Goal: Understand site structure: Grasp the organization and layout of the website

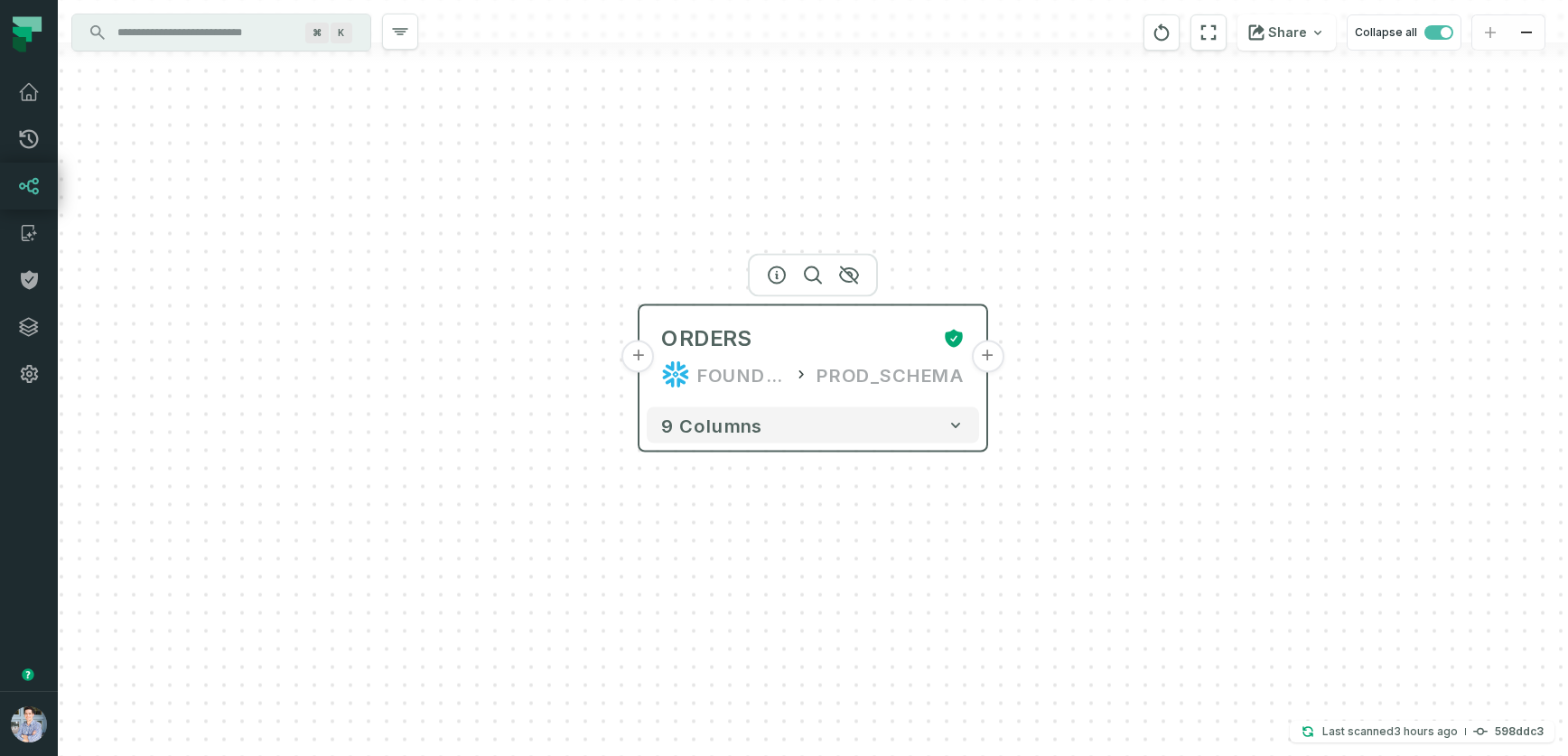
click at [984, 363] on button "+" at bounding box center [987, 357] width 33 height 33
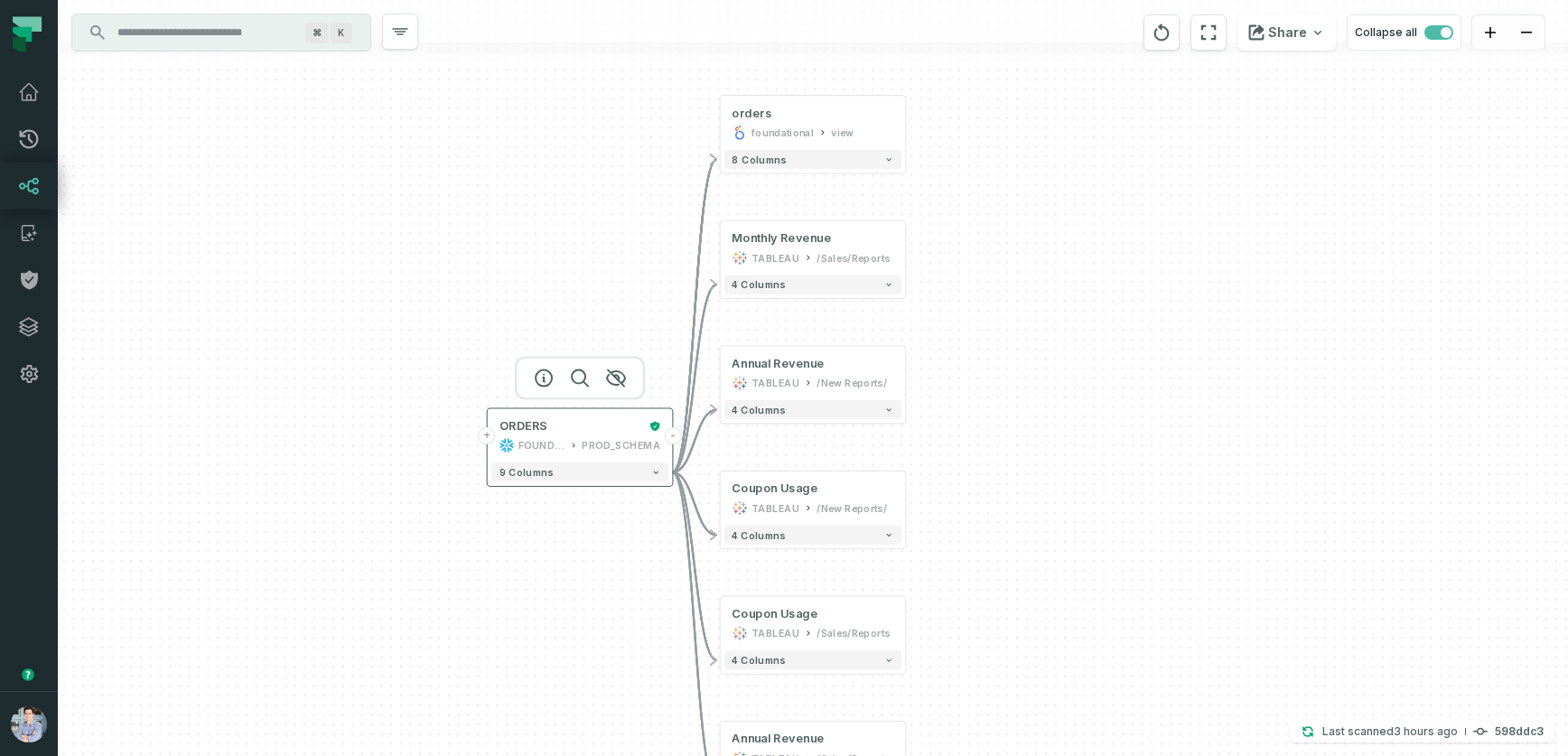
click at [611, 434] on div "ORDERS FOUNDATIONAL_DB PROD_SCHEMA" at bounding box center [580, 436] width 177 height 46
click at [676, 436] on button "-" at bounding box center [672, 435] width 17 height 17
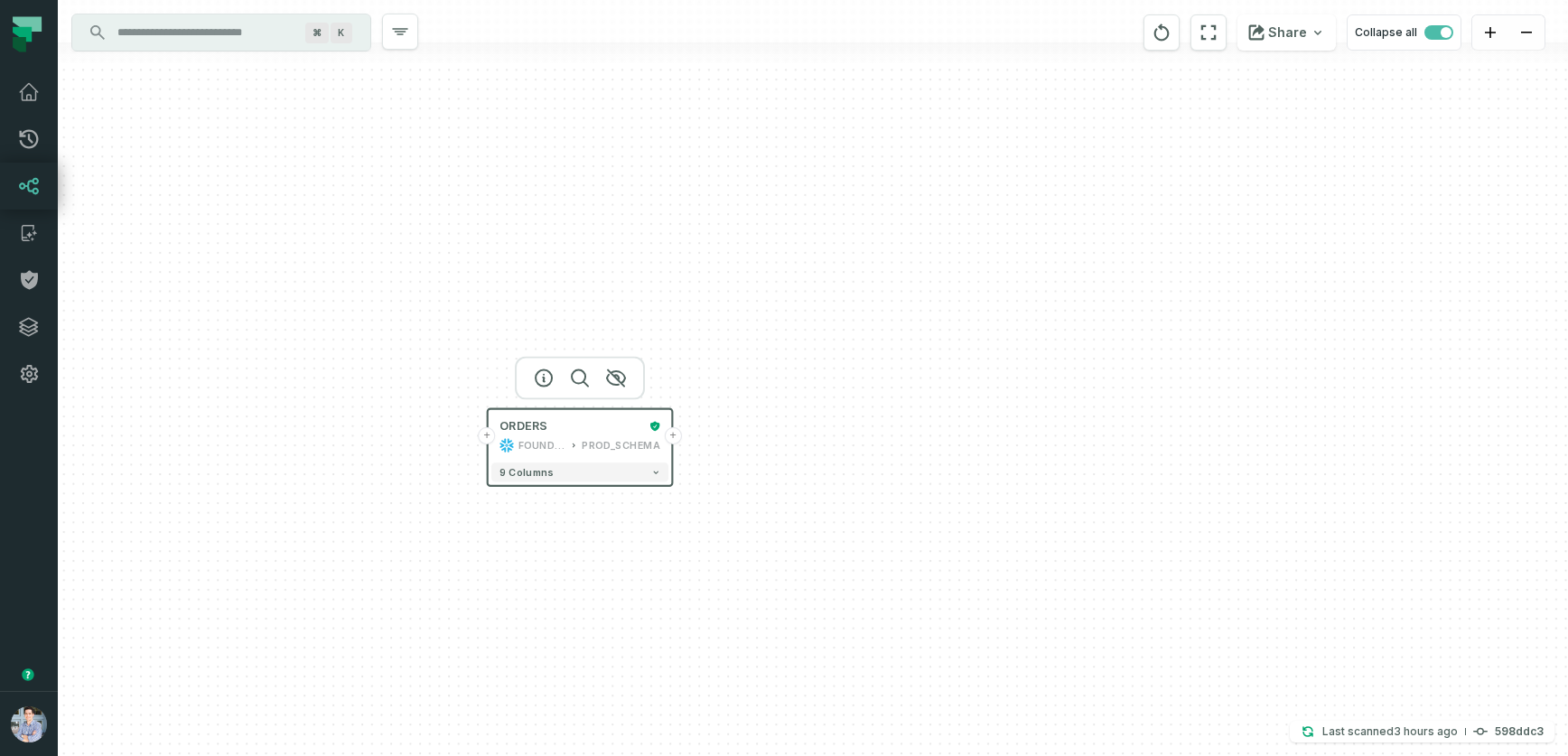
click at [561, 596] on div "+ ORDERS FOUNDATIONAL_DB PROD_SCHEMA + 9 columns" at bounding box center [813, 378] width 1511 height 756
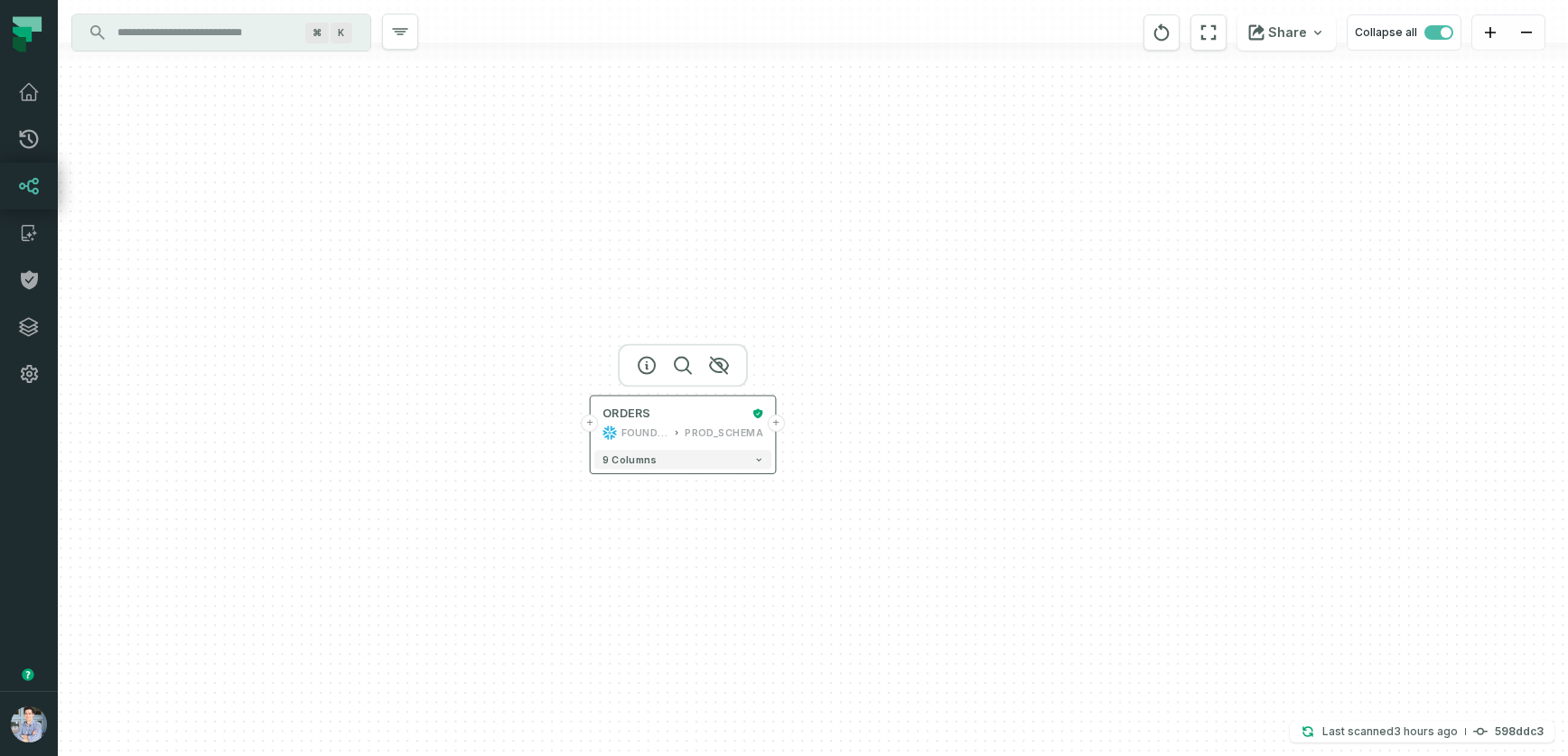
drag, startPoint x: 583, startPoint y: 425, endPoint x: 695, endPoint y: 389, distance: 117.6
click at [695, 405] on div "ORDERS" at bounding box center [674, 412] width 143 height 15
click at [648, 336] on icon "button" at bounding box center [655, 337] width 22 height 22
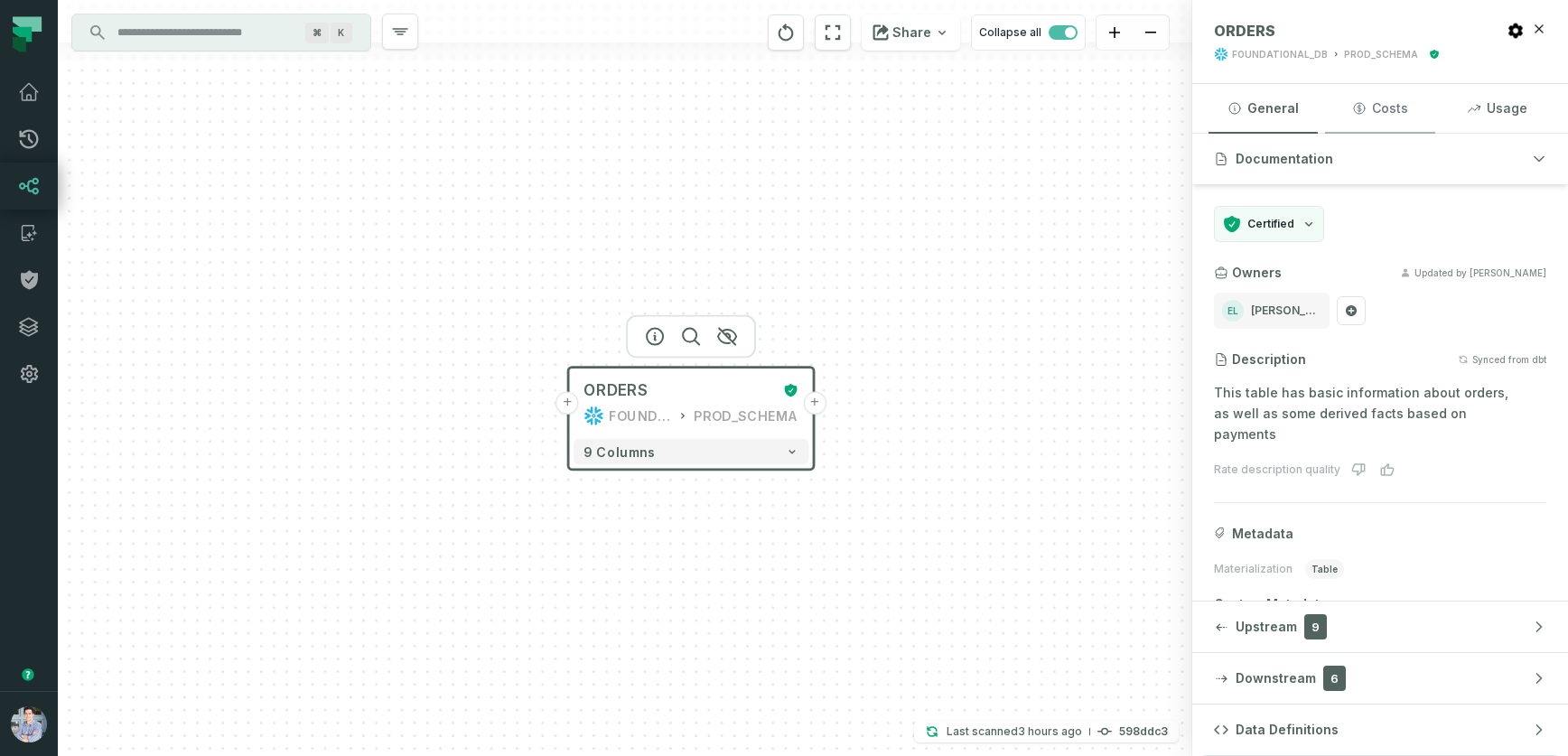
click at [1401, 102] on button "Costs" at bounding box center [1380, 108] width 109 height 49
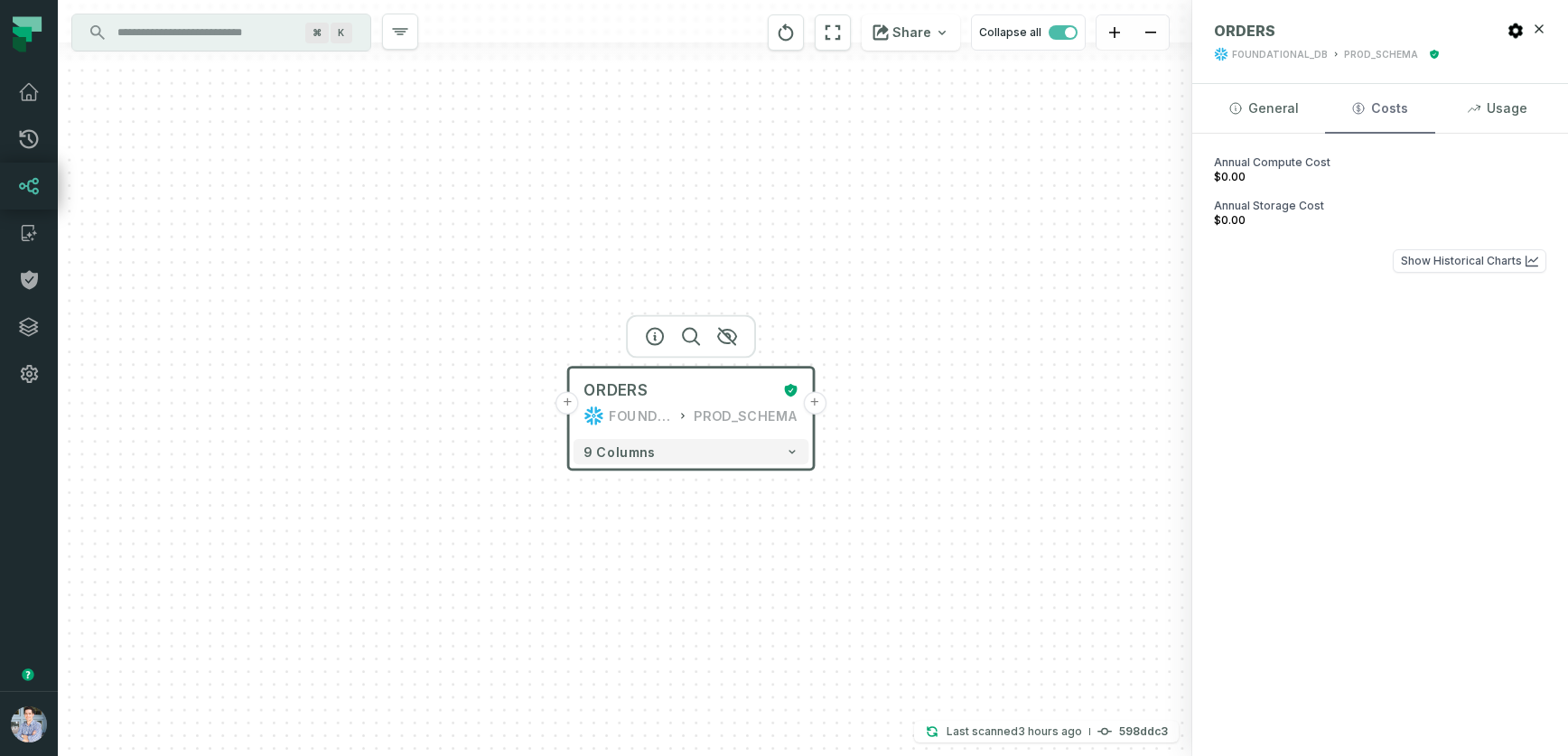
click at [1401, 102] on button "Costs" at bounding box center [1380, 108] width 109 height 49
click at [1270, 111] on button "General" at bounding box center [1264, 108] width 109 height 49
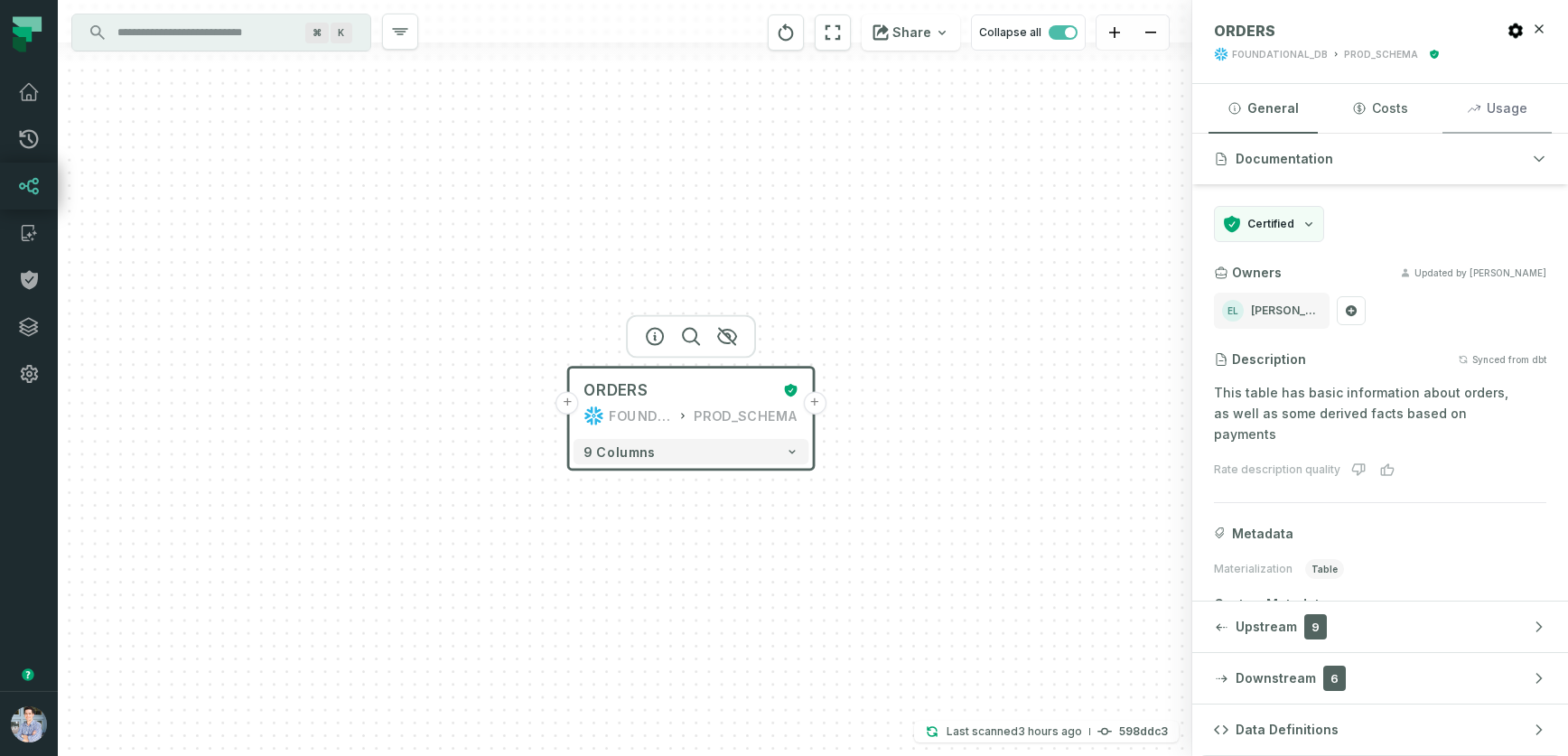
click at [1499, 106] on button "Usage" at bounding box center [1498, 108] width 109 height 49
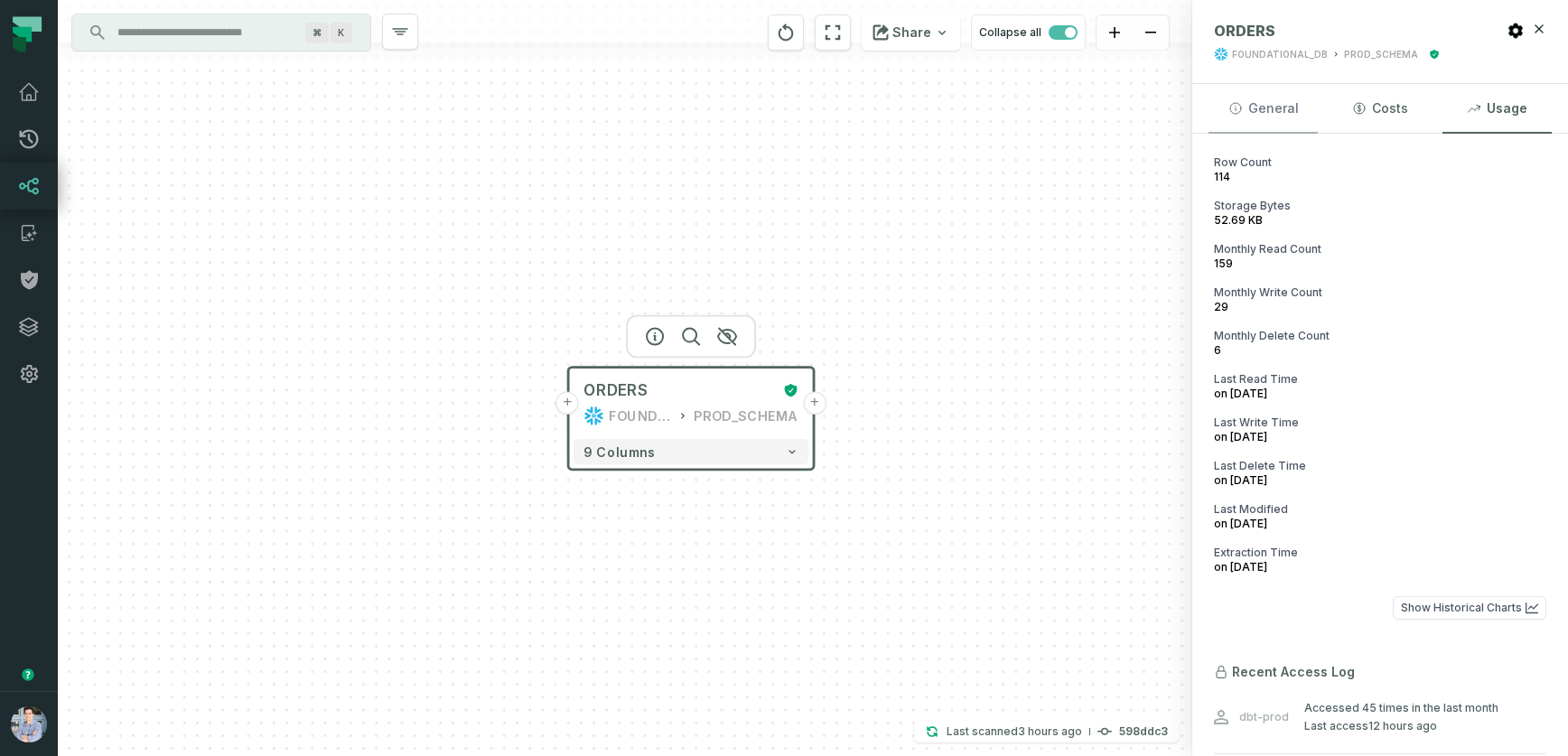
click at [1270, 110] on button "General" at bounding box center [1264, 108] width 109 height 49
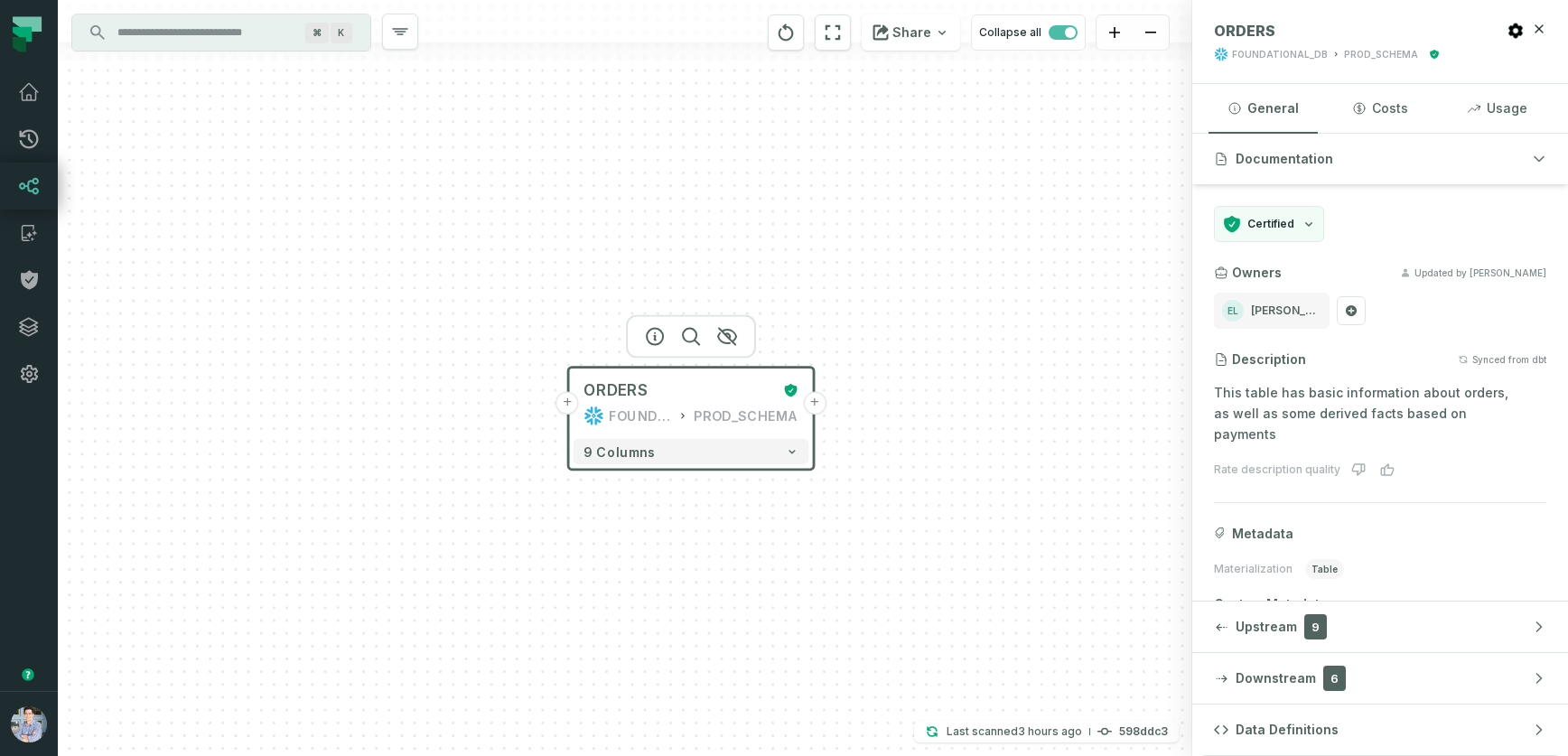
click at [817, 410] on button "+" at bounding box center [814, 402] width 23 height 23
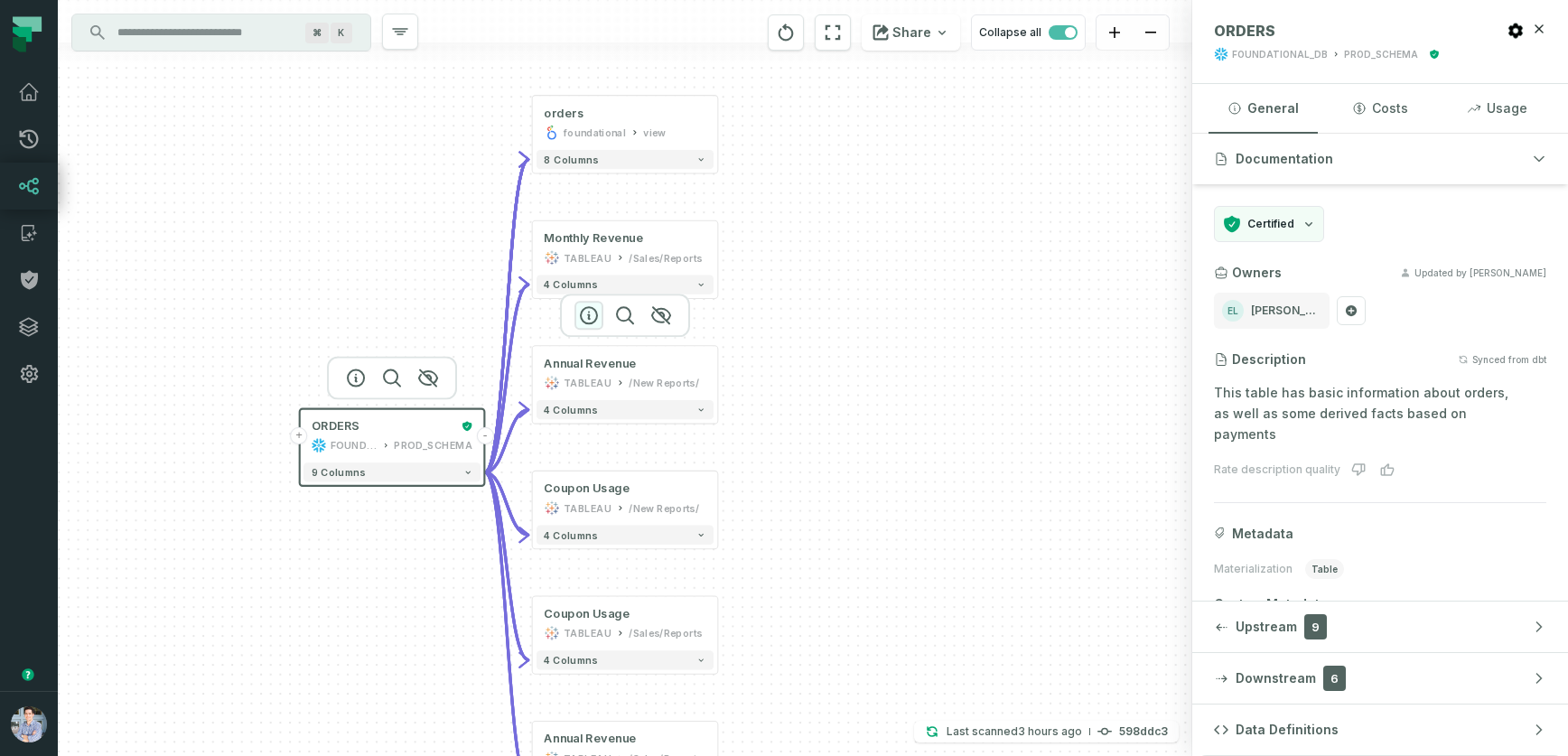
click at [591, 320] on icon "button" at bounding box center [589, 315] width 22 height 22
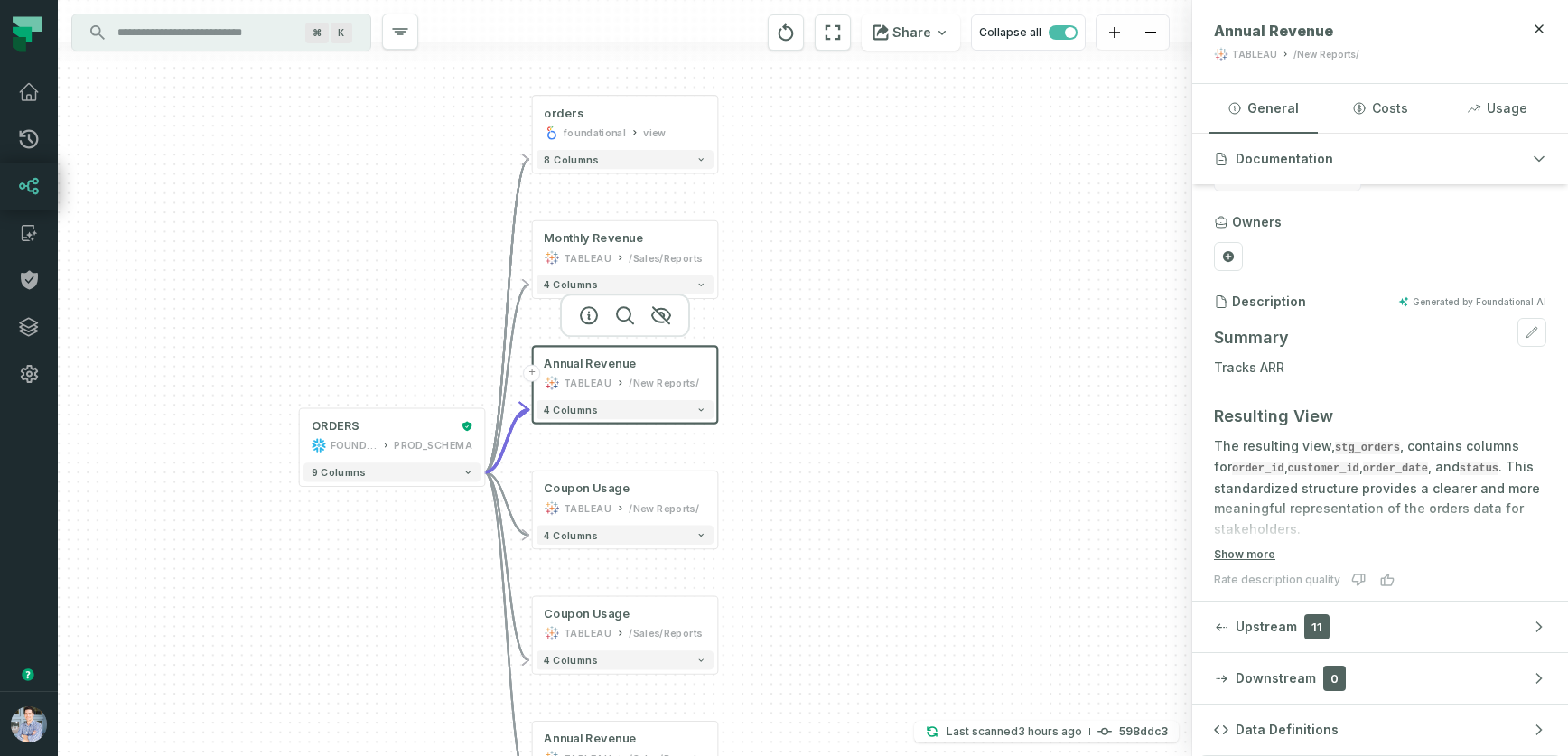
scroll to position [49, 0]
click at [1253, 559] on button "Show more" at bounding box center [1245, 556] width 61 height 15
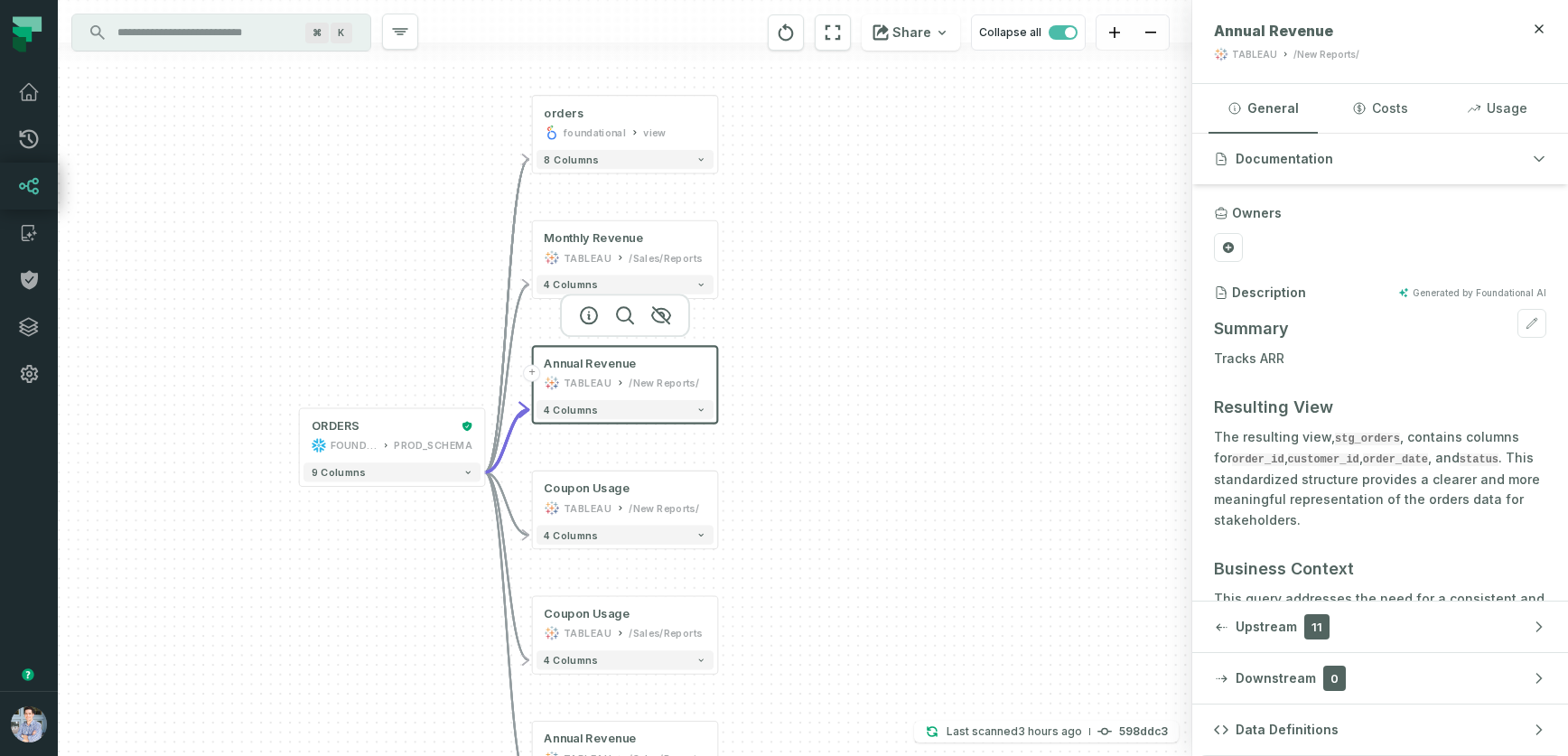
scroll to position [53, 0]
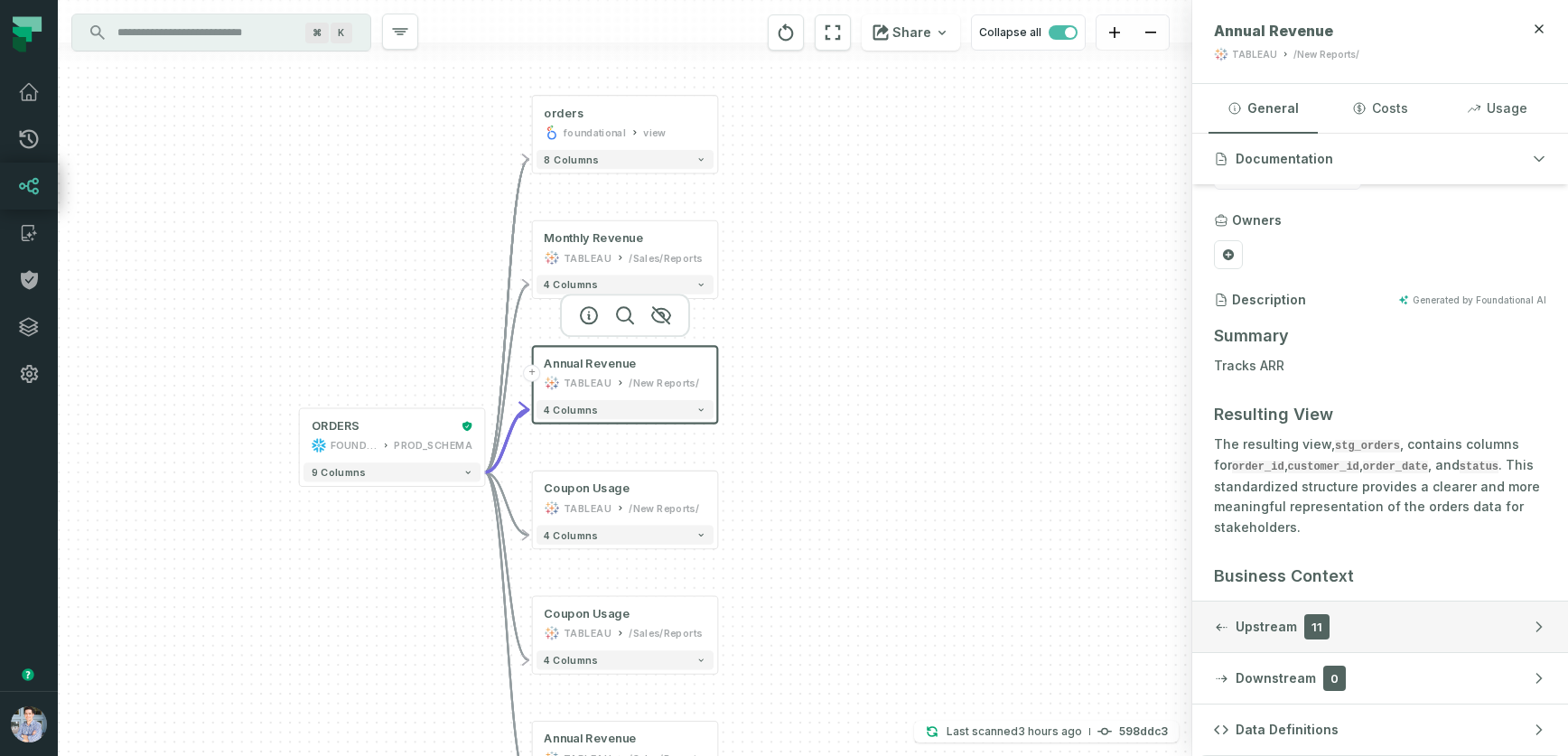
click at [1357, 636] on button "Upstream 11" at bounding box center [1380, 626] width 376 height 51
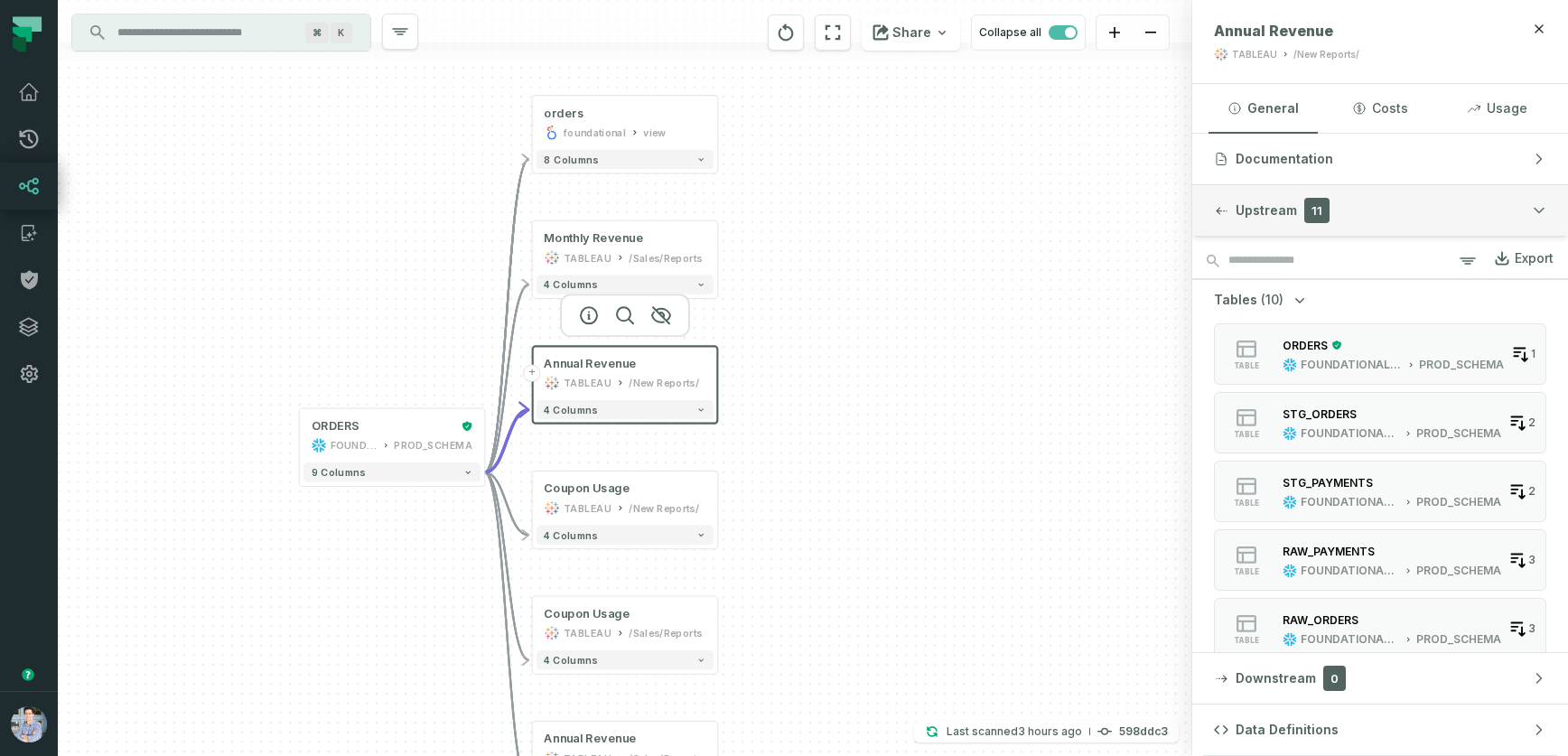
click at [1390, 210] on button "Upstream 11" at bounding box center [1380, 210] width 376 height 51
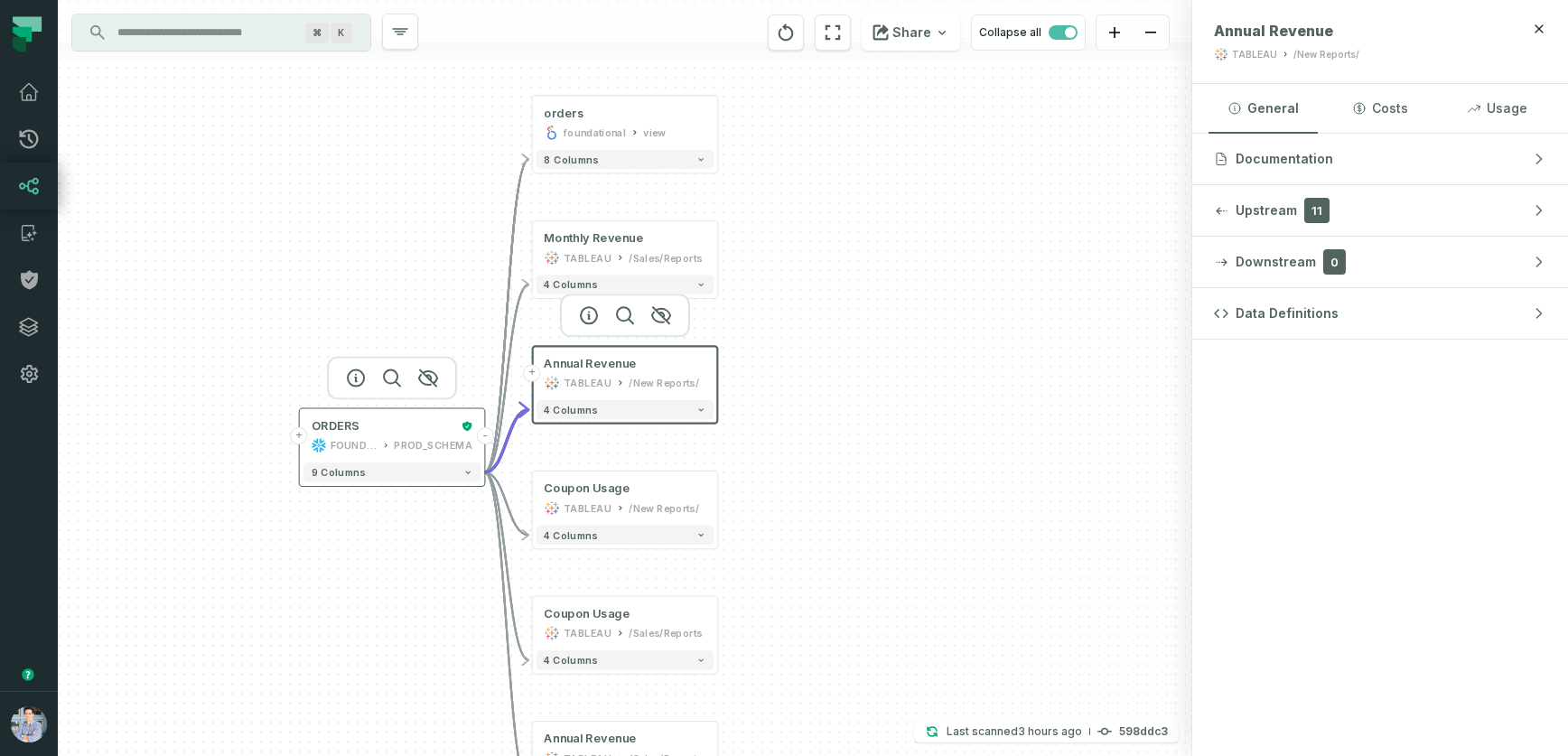
click at [378, 438] on div "FOUNDATIONAL_DB" at bounding box center [354, 445] width 47 height 15
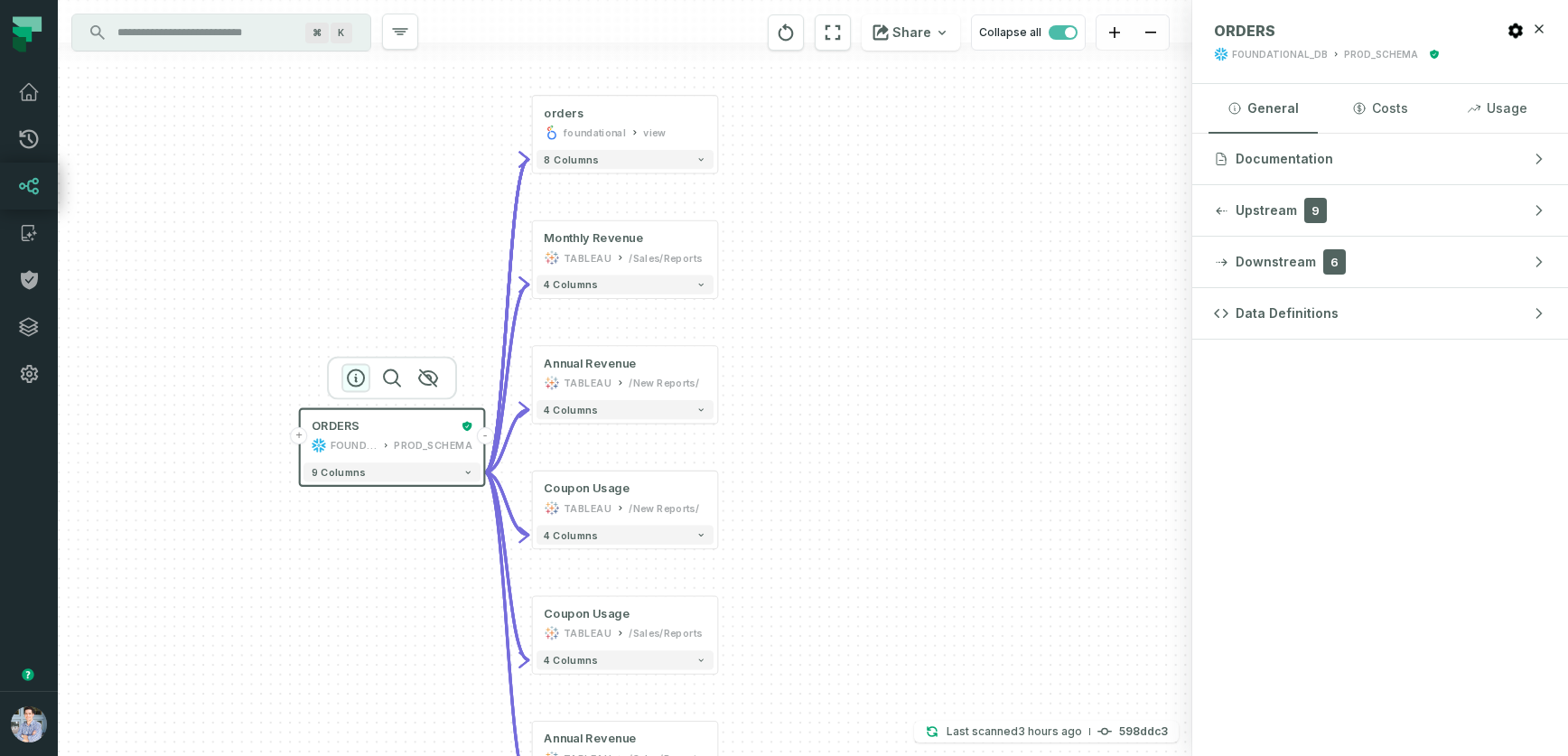
click at [355, 380] on icon "button" at bounding box center [356, 378] width 16 height 16
click at [1423, 213] on button "Upstream 9" at bounding box center [1380, 210] width 376 height 51
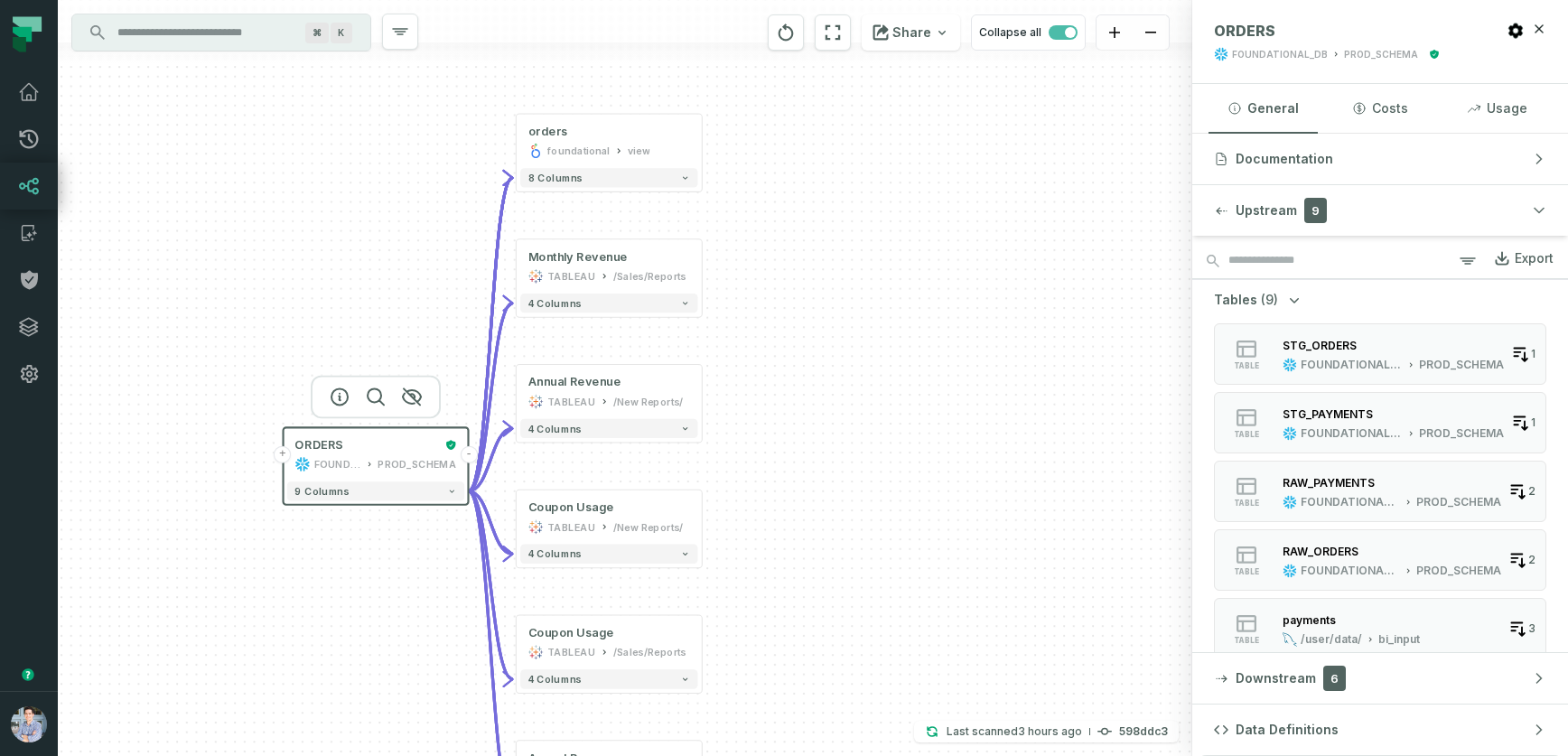
drag, startPoint x: 1062, startPoint y: 557, endPoint x: 1047, endPoint y: 577, distance: 25.0
click at [1047, 577] on div "+ orders foundational view + 8 columns + Monthly Revenue TABLEAU /Sales/Reports…" at bounding box center [624, 378] width 1135 height 756
click at [705, 149] on button "+" at bounding box center [702, 141] width 17 height 17
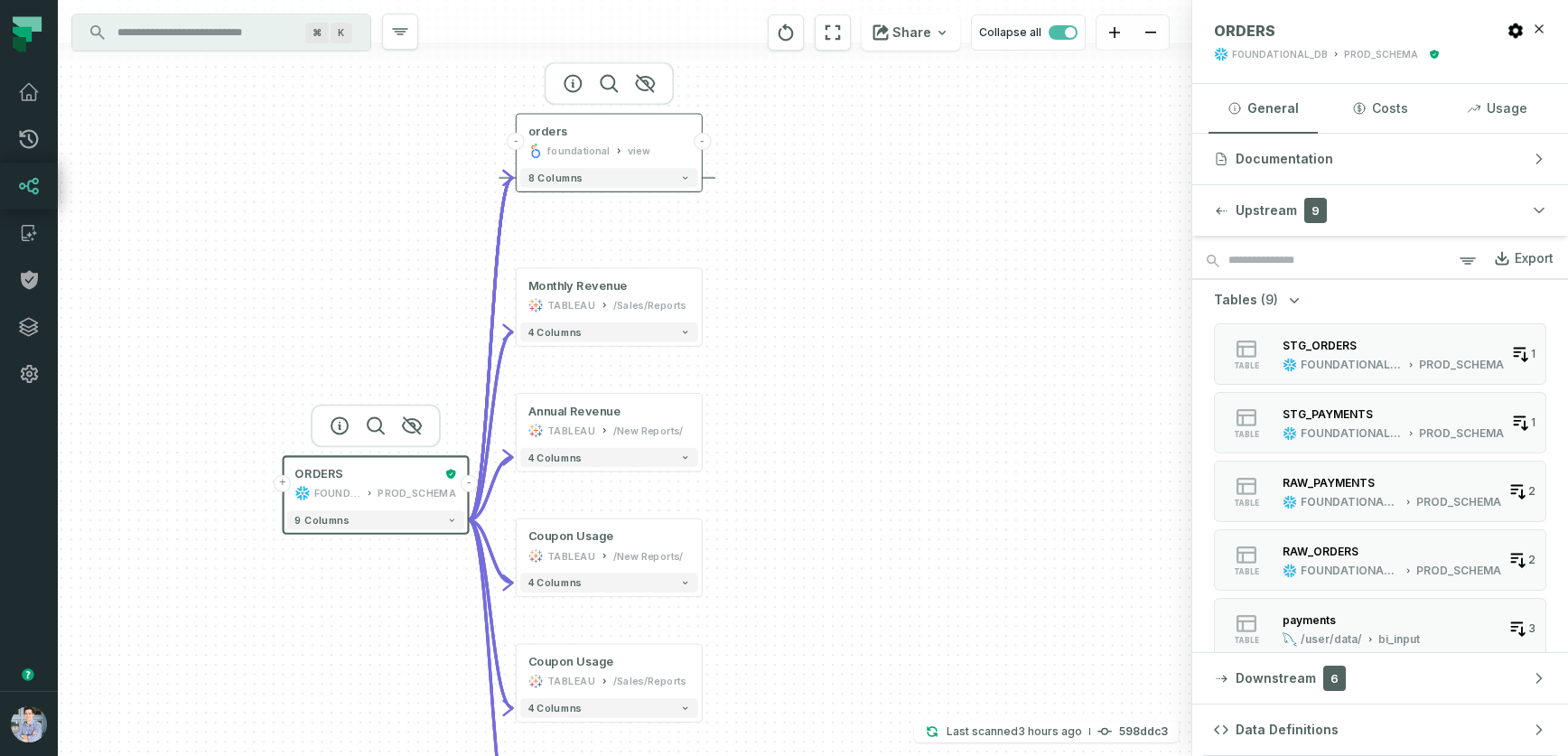
click at [703, 143] on button "-" at bounding box center [702, 141] width 17 height 17
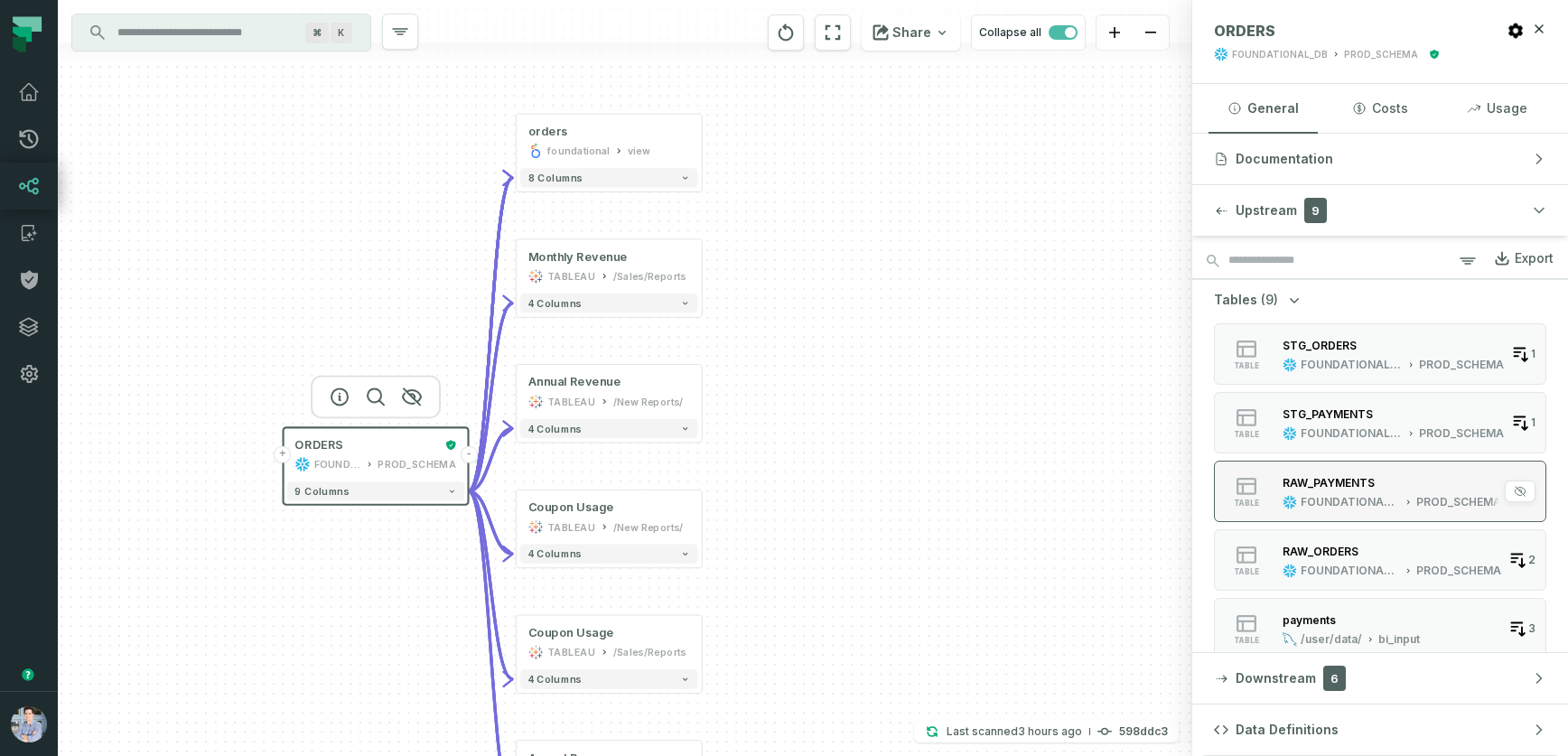
click at [1402, 483] on div "RAW_PAYMENTS" at bounding box center [1392, 483] width 219 height 18
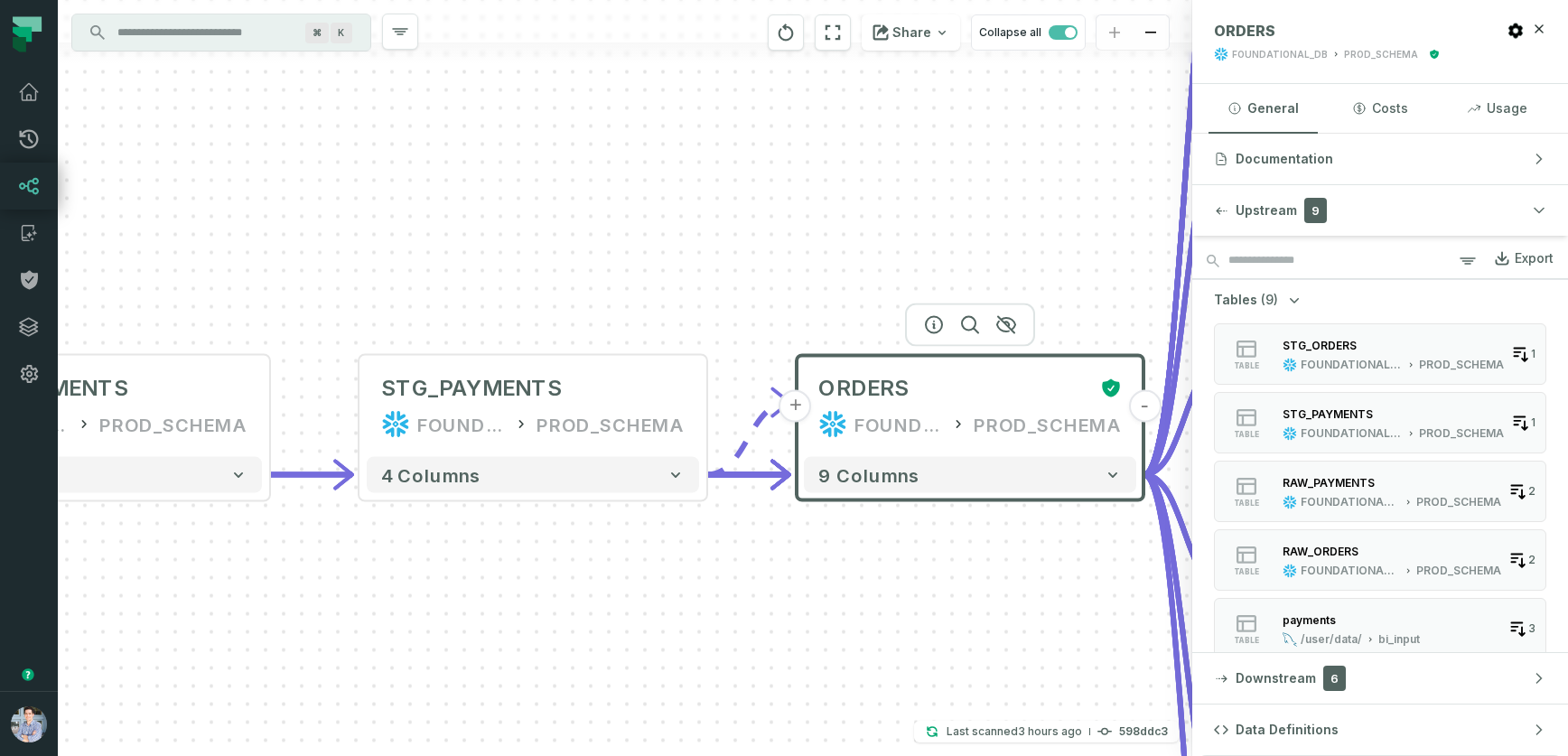
drag, startPoint x: 888, startPoint y: 606, endPoint x: 359, endPoint y: 634, distance: 529.7
click at [359, 634] on div "+ orders foundational view + 8 columns + Monthly Revenue TABLEAU /Sales/Reports…" at bounding box center [624, 378] width 1135 height 756
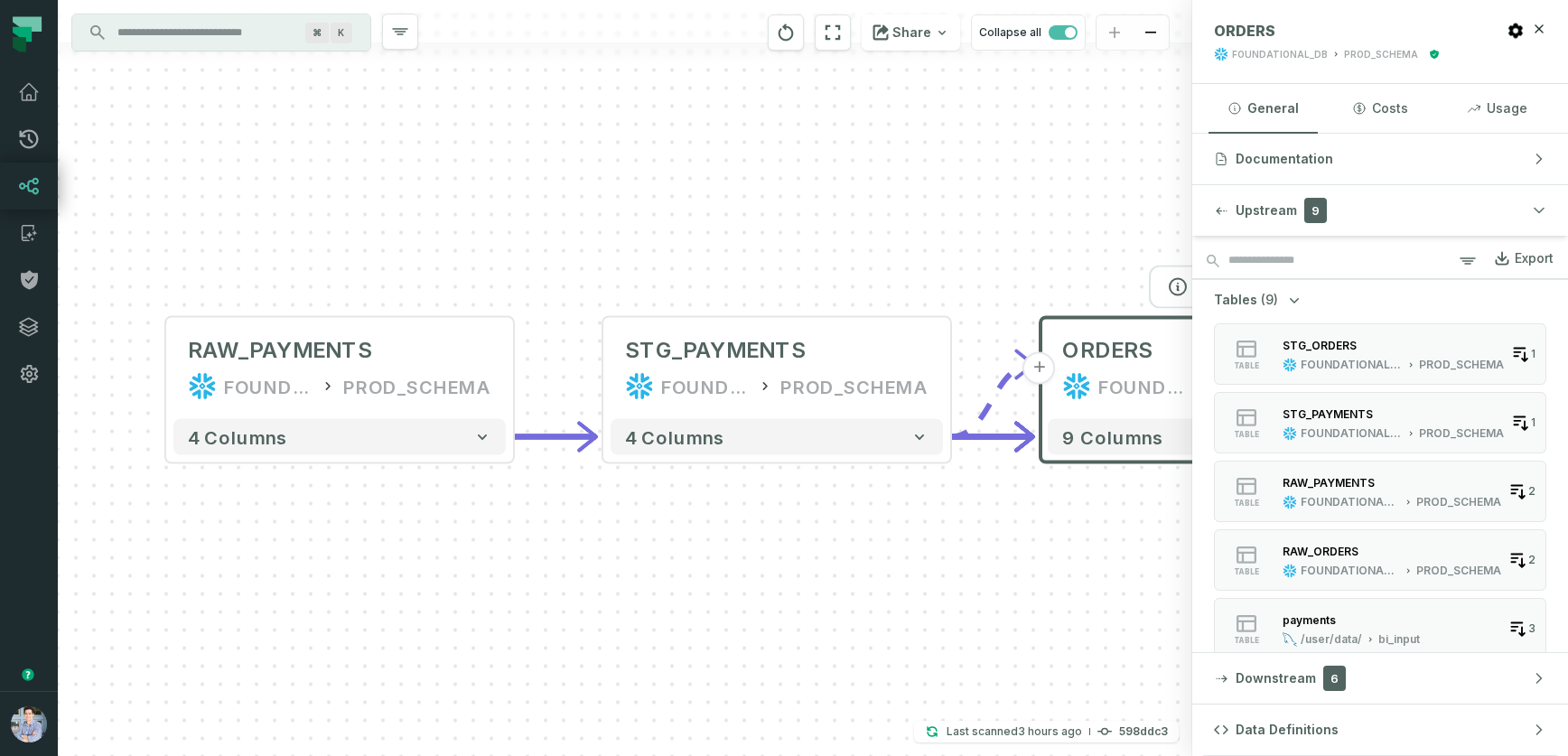
drag, startPoint x: 842, startPoint y: 645, endPoint x: 1086, endPoint y: 607, distance: 246.9
click at [1086, 607] on div "+ orders foundational view + 8 columns + Monthly Revenue TABLEAU /Sales/Reports…" at bounding box center [624, 378] width 1135 height 756
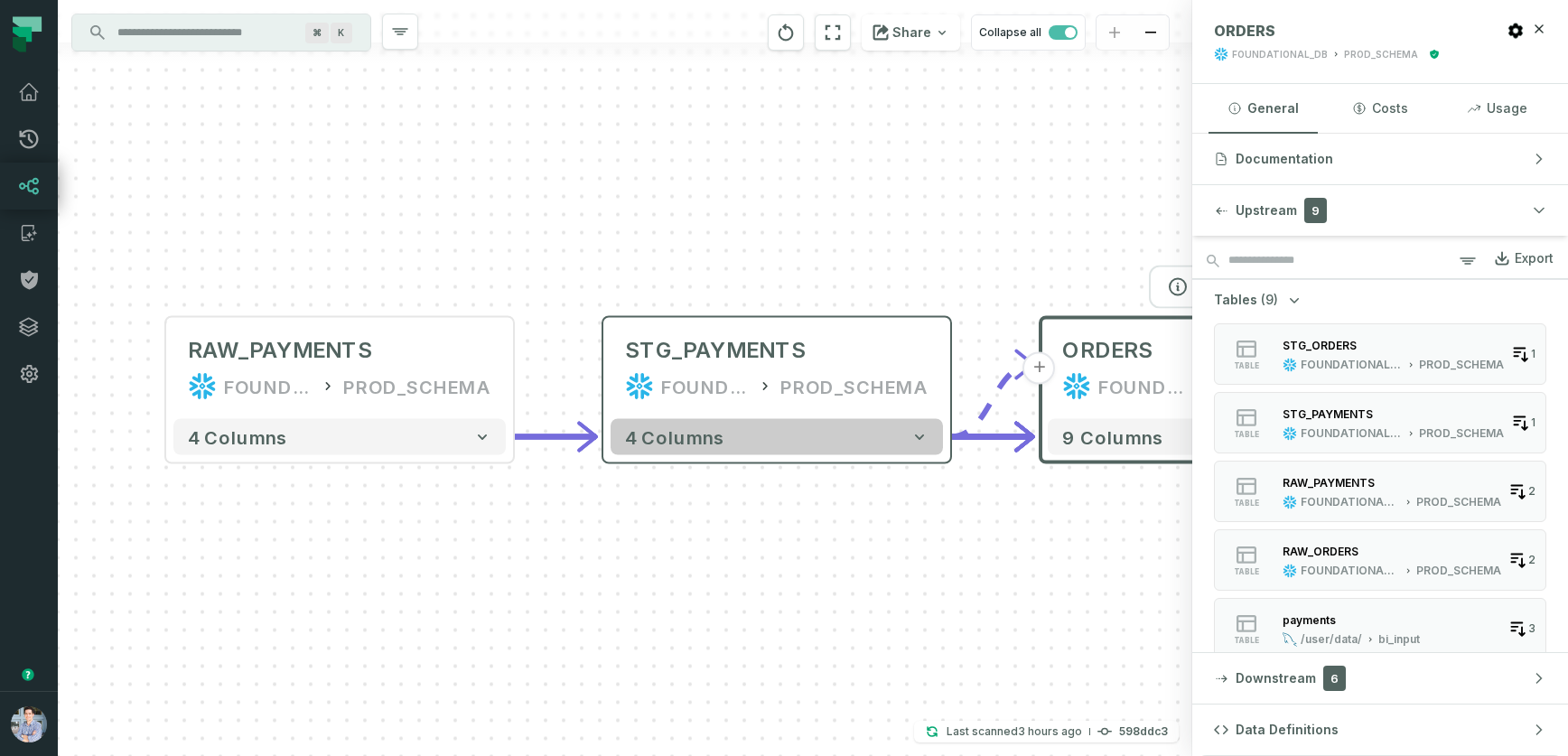
click at [826, 434] on button "4 columns" at bounding box center [776, 437] width 332 height 36
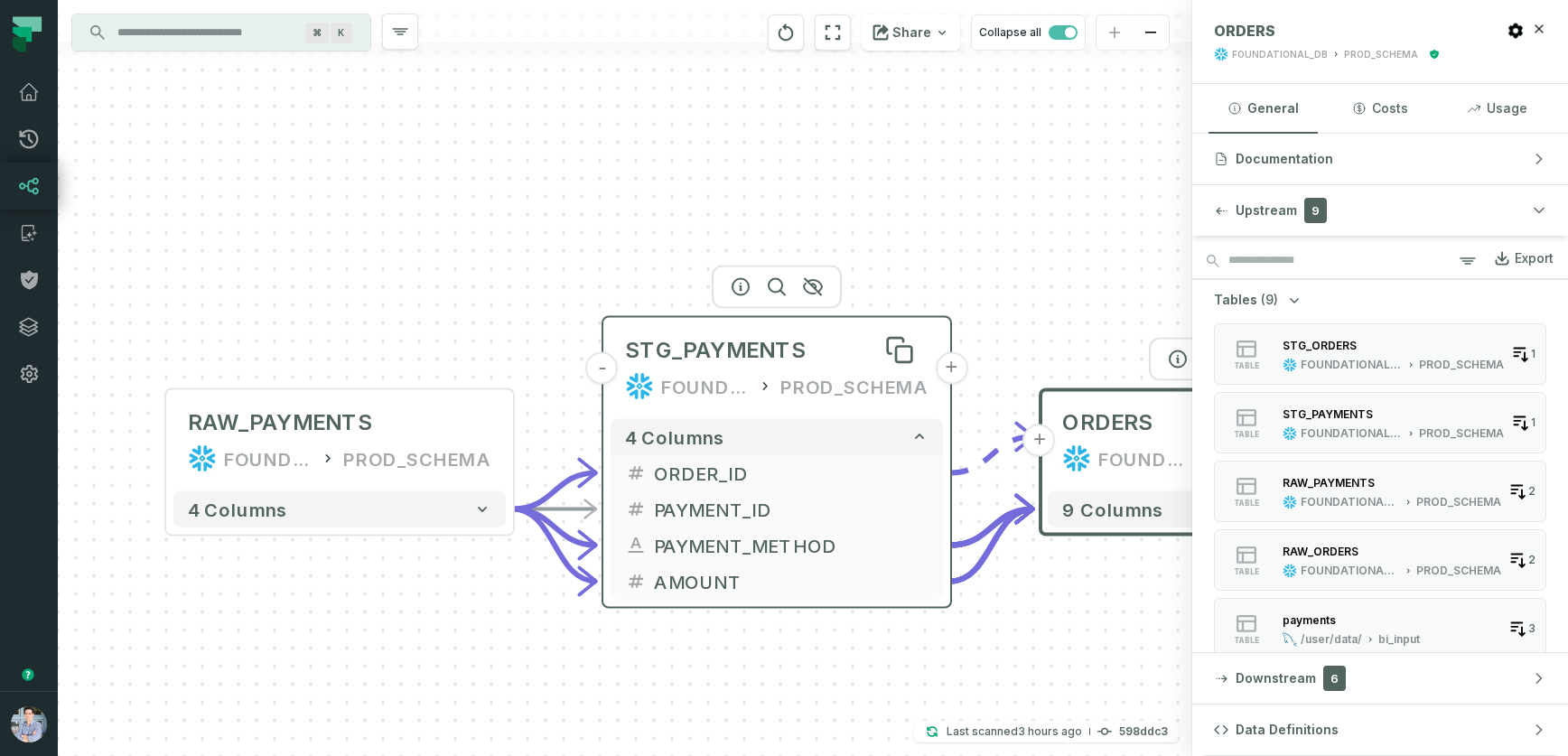
click at [829, 344] on div "STG_PAYMENTS" at bounding box center [777, 350] width 303 height 29
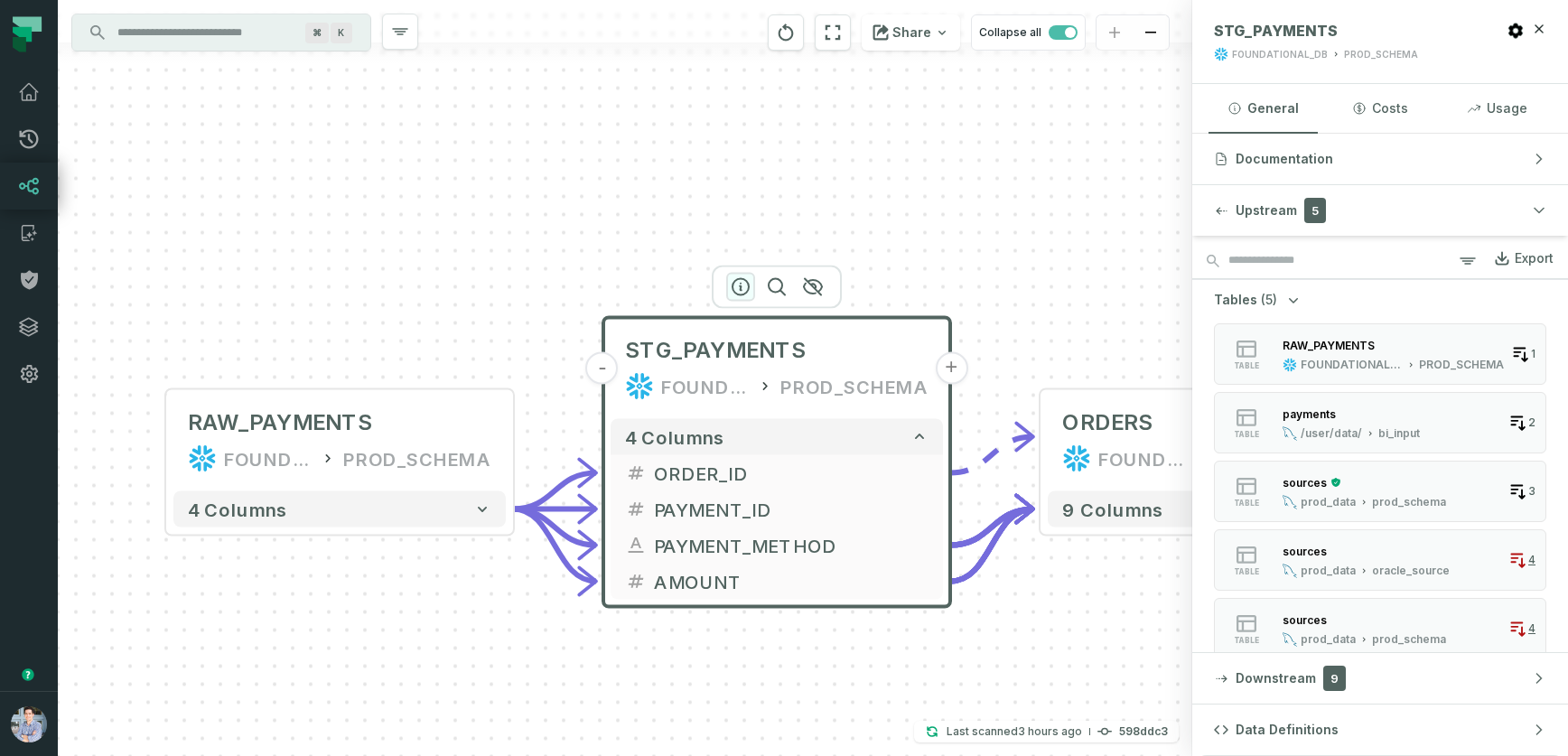
click at [740, 285] on icon "button" at bounding box center [740, 287] width 16 height 16
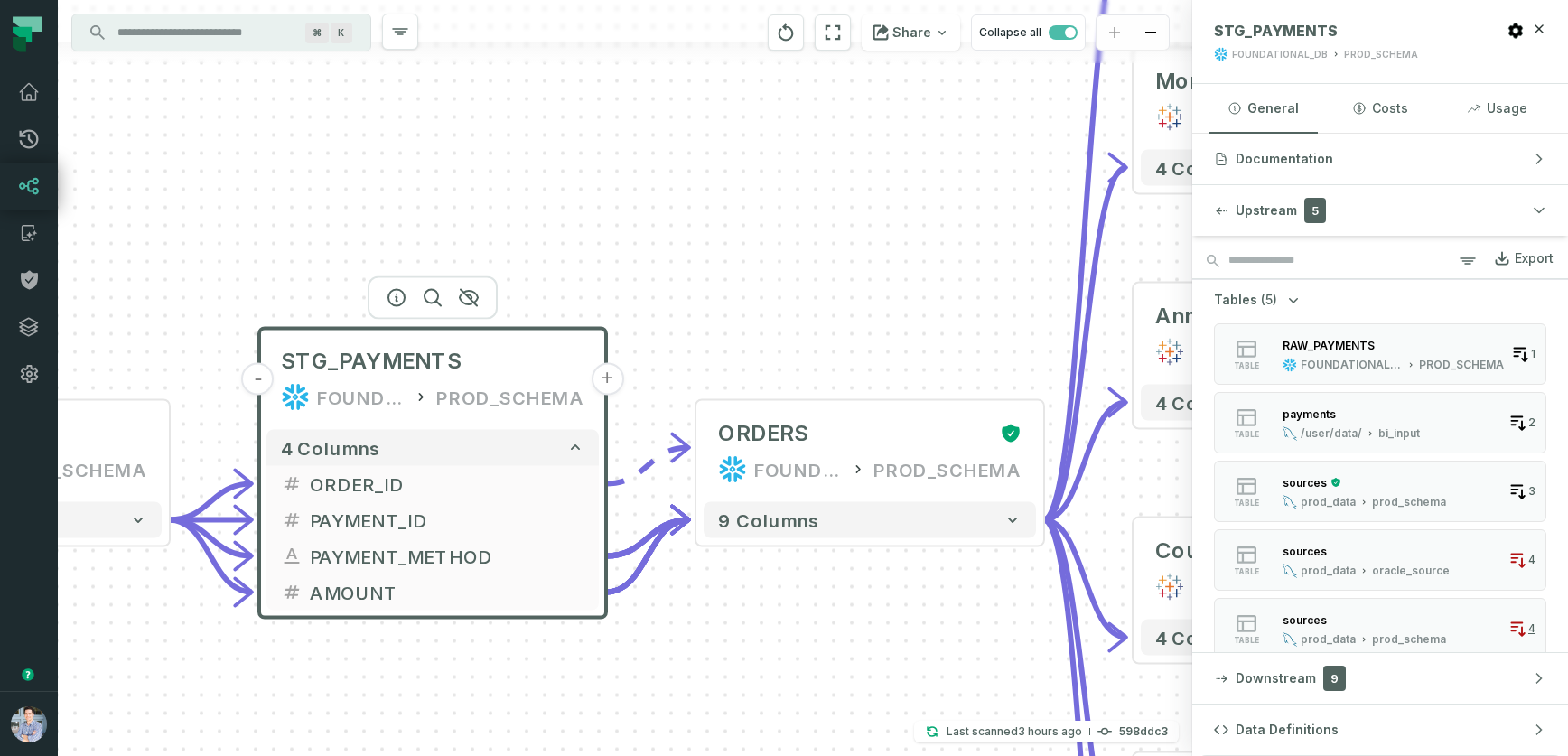
drag, startPoint x: 958, startPoint y: 648, endPoint x: 615, endPoint y: 659, distance: 343.2
click at [615, 659] on div "+ orders foundational view + 8 columns + Monthly Revenue TABLEAU /Sales/Reports…" at bounding box center [624, 378] width 1135 height 756
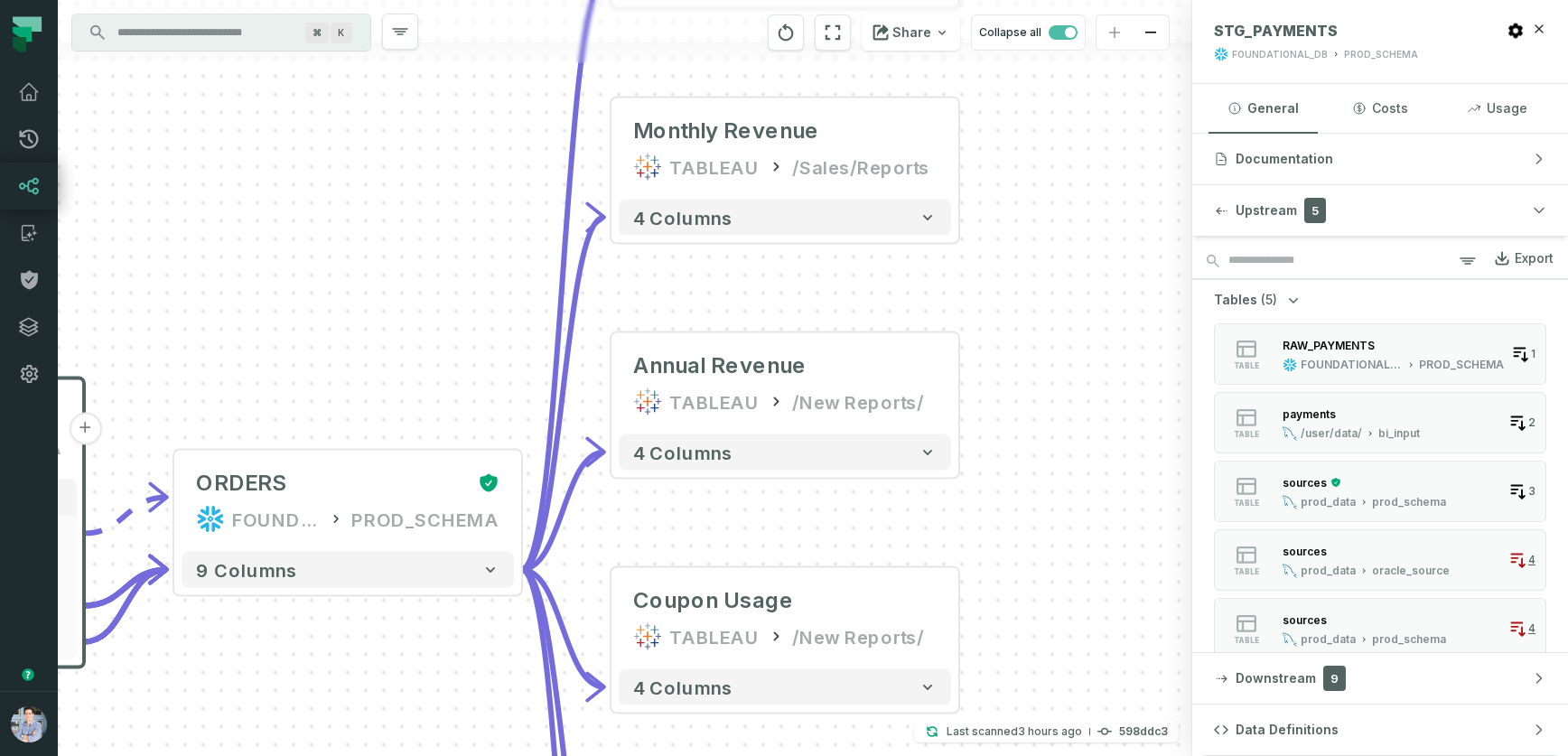
drag, startPoint x: 965, startPoint y: 631, endPoint x: 444, endPoint y: 681, distance: 523.4
click at [444, 681] on div "+ orders foundational view + 8 columns + Monthly Revenue TABLEAU /Sales/Reports…" at bounding box center [624, 378] width 1135 height 756
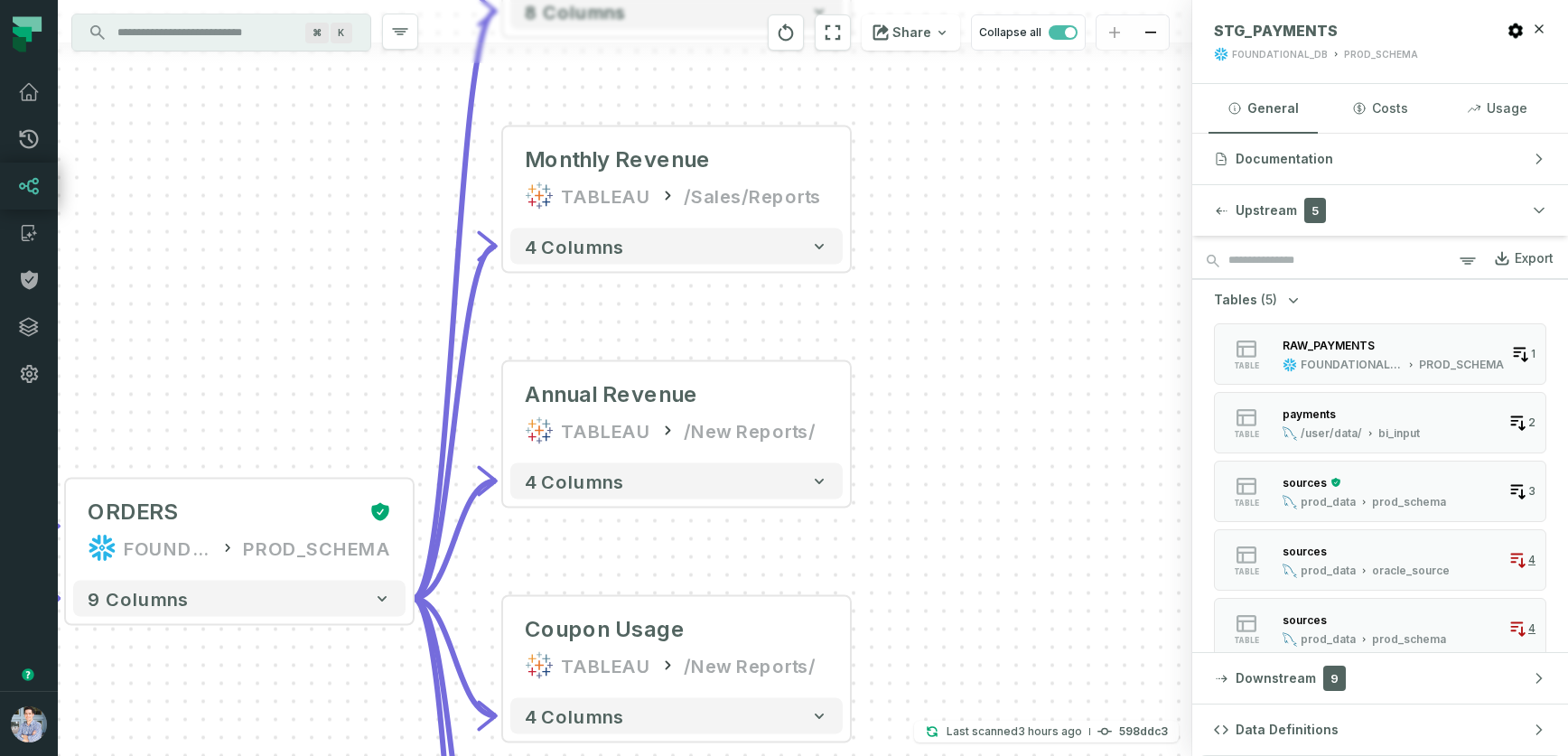
drag, startPoint x: 1085, startPoint y: 351, endPoint x: 976, endPoint y: 379, distance: 112.5
click at [976, 379] on div "+ orders foundational view + 8 columns + Monthly Revenue TABLEAU /Sales/Reports…" at bounding box center [624, 378] width 1135 height 756
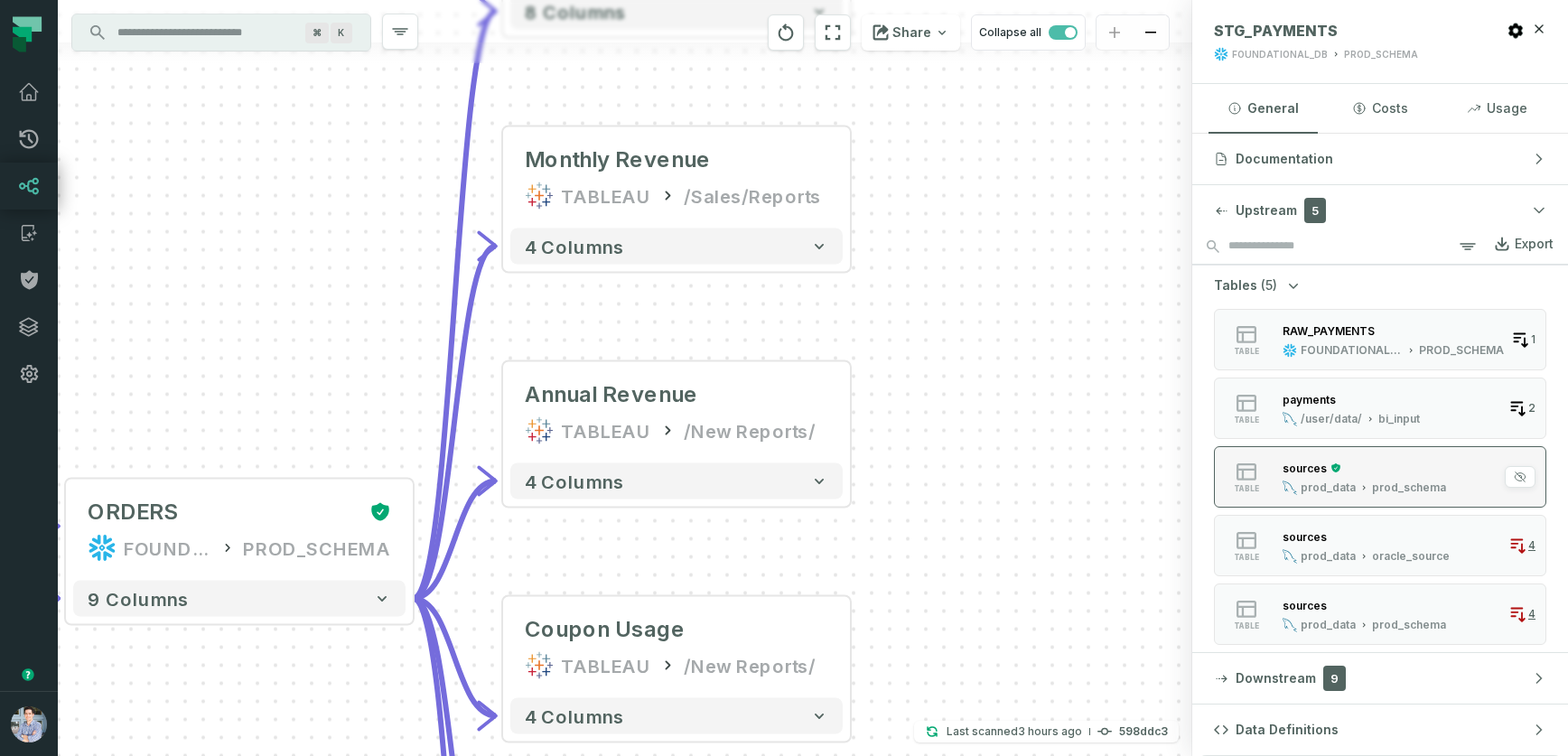
scroll to position [0, 0]
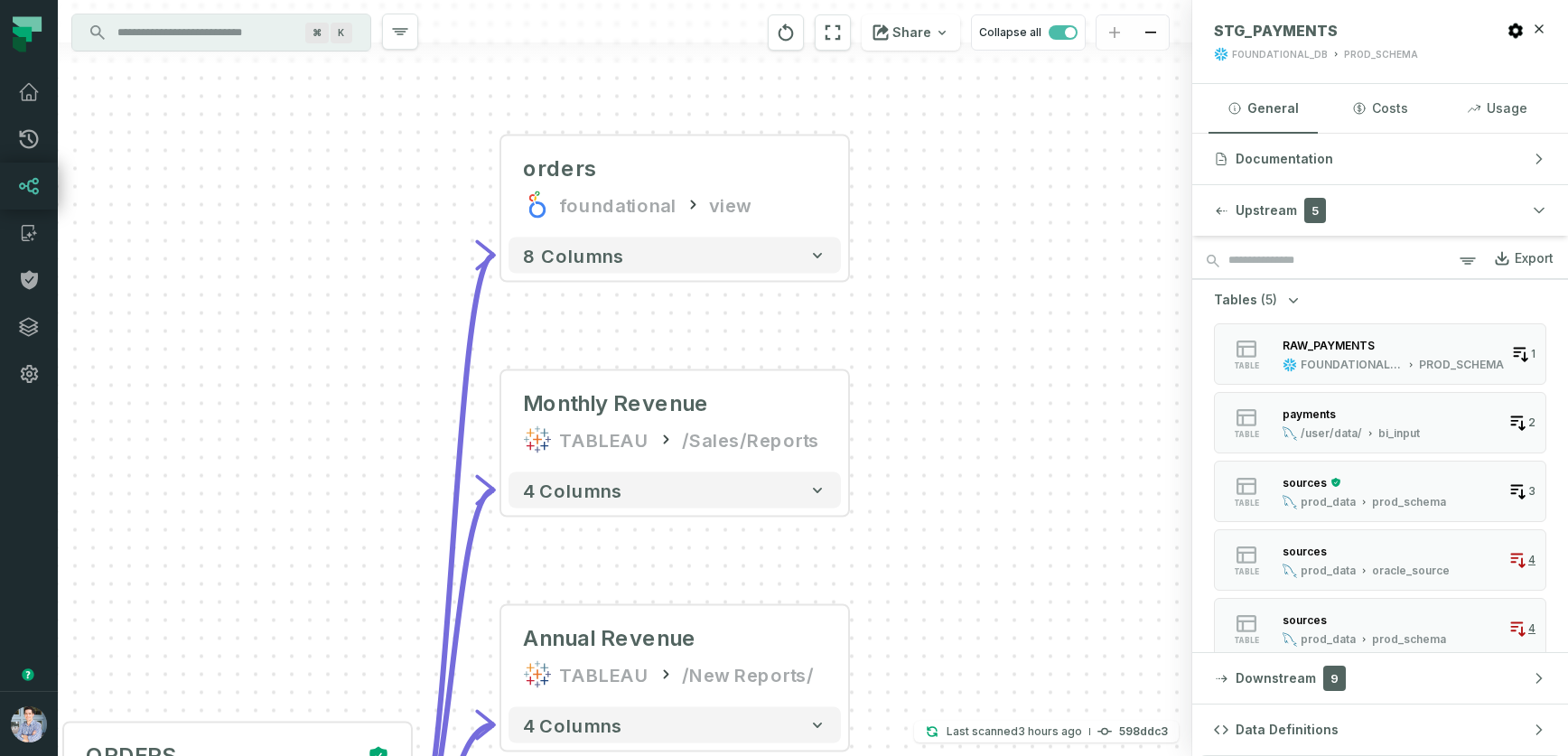
drag, startPoint x: 1055, startPoint y: 388, endPoint x: 1051, endPoint y: 629, distance: 241.0
click at [1051, 629] on div "+ orders foundational view + 8 columns + Monthly Revenue TABLEAU /Sales/Reports…" at bounding box center [624, 378] width 1135 height 756
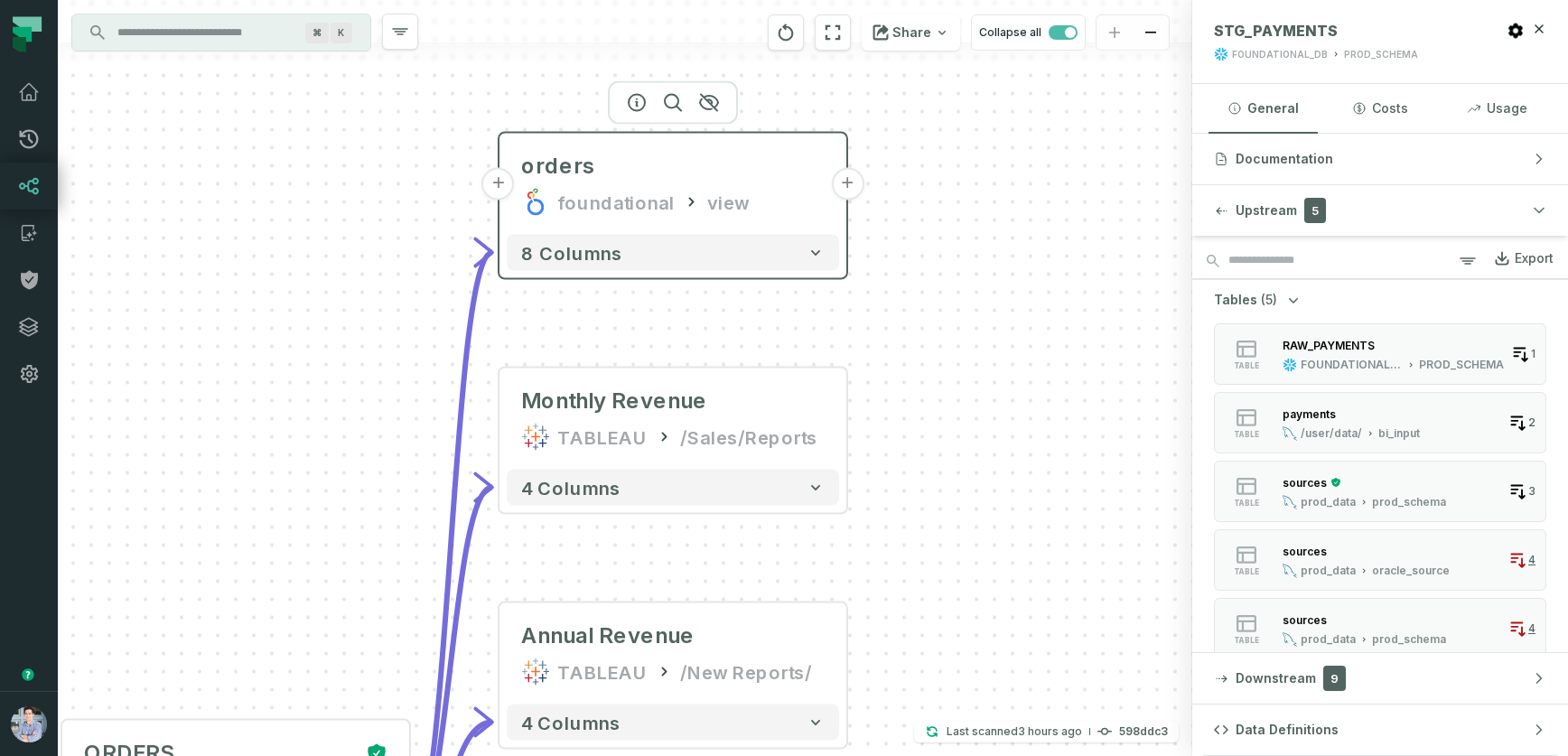
click at [728, 215] on div "view" at bounding box center [728, 202] width 42 height 29
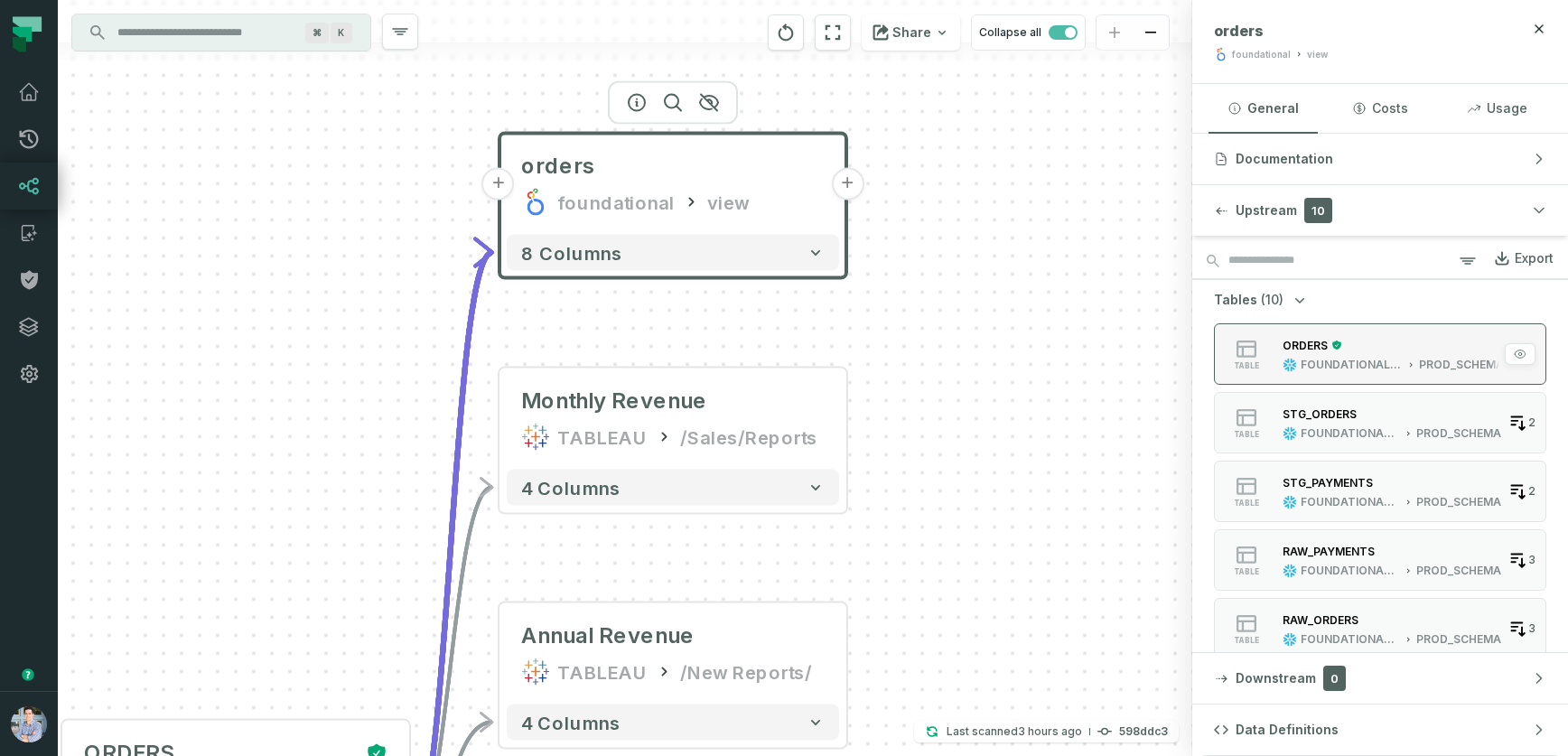
click at [1362, 350] on div "ORDERS" at bounding box center [1393, 345] width 221 height 18
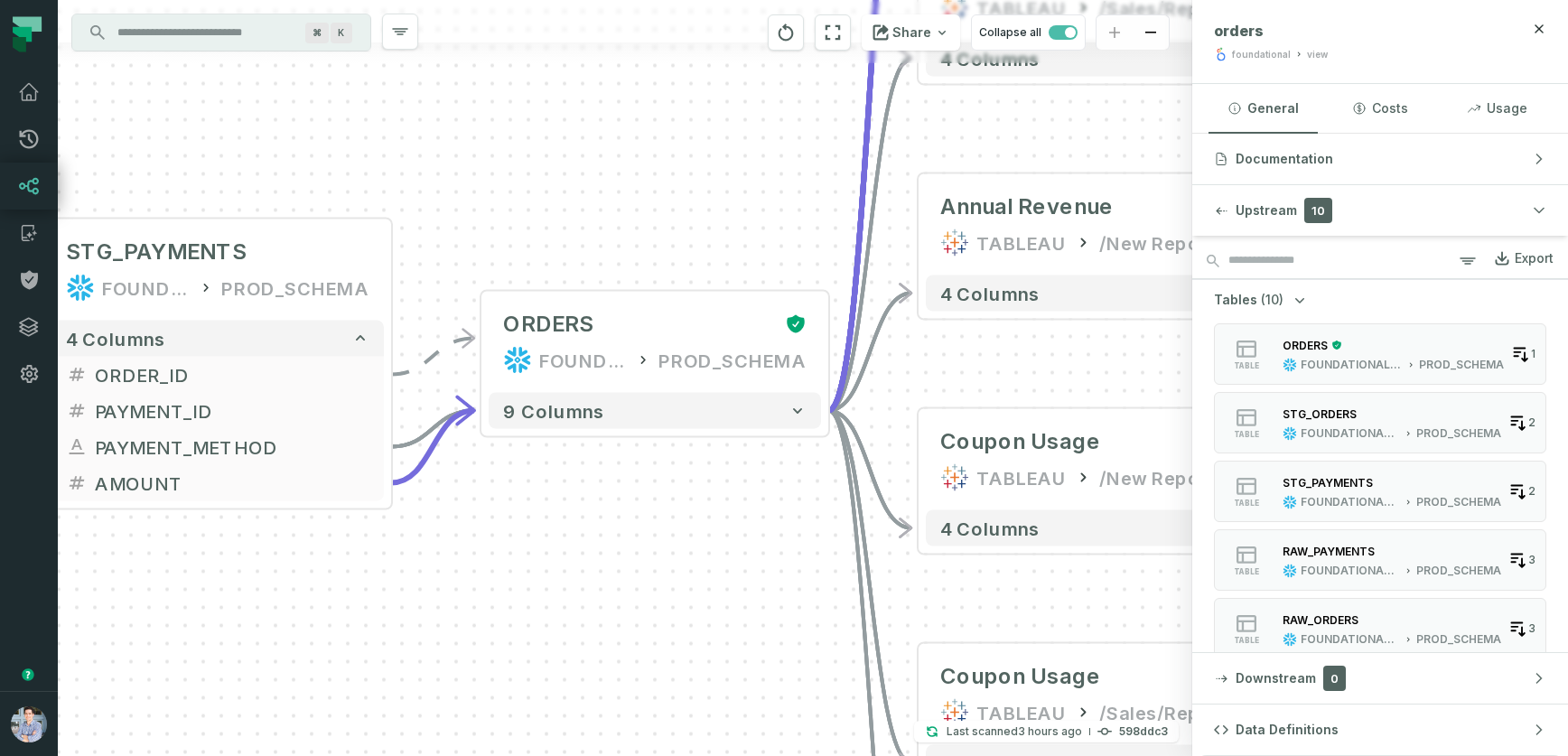
drag, startPoint x: 447, startPoint y: 668, endPoint x: 477, endPoint y: 653, distance: 33.5
click at [477, 653] on div "- orders foundational view - 8 columns + Monthly Revenue TABLEAU /Sales/Reports…" at bounding box center [624, 378] width 1135 height 756
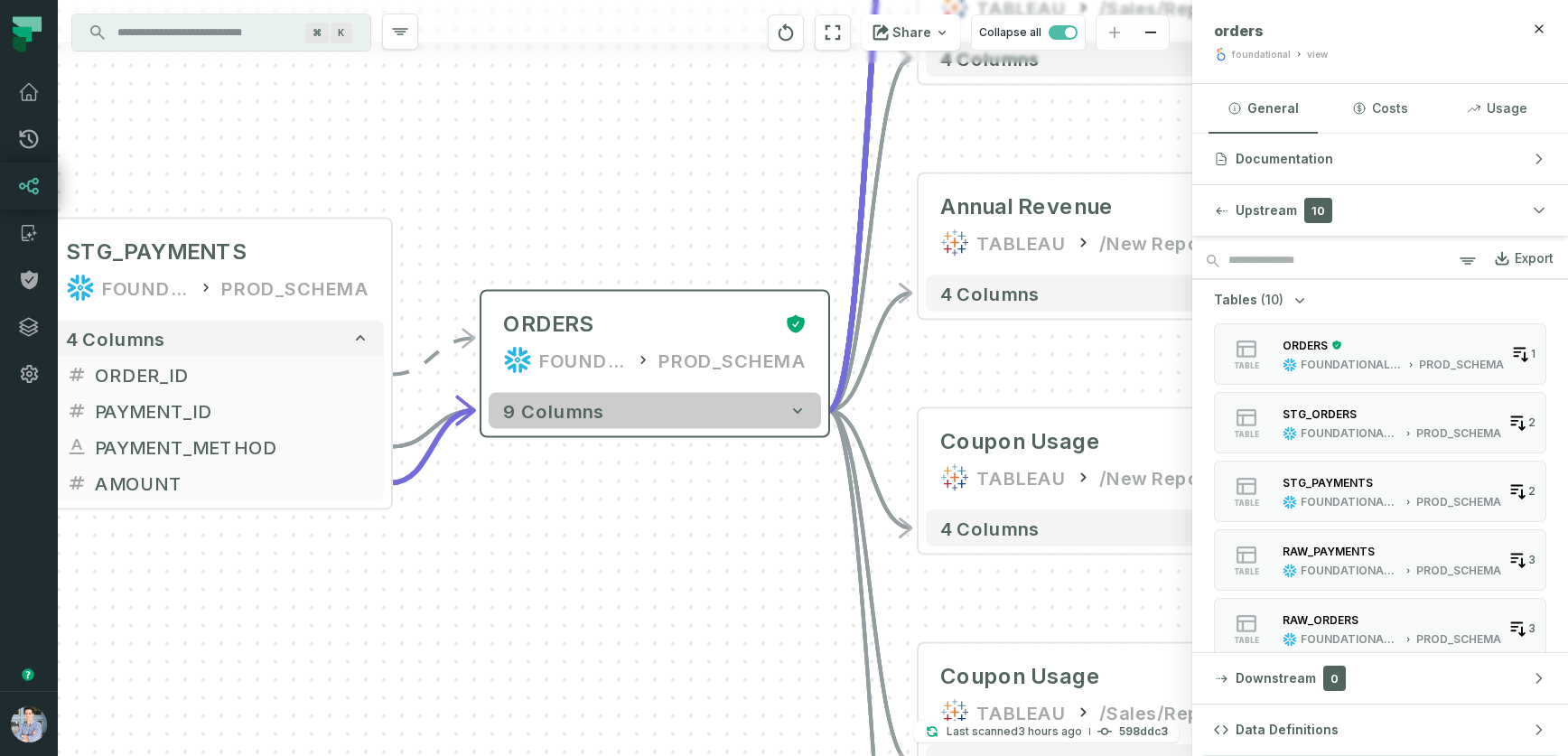
click at [799, 402] on icon "button" at bounding box center [798, 411] width 18 height 18
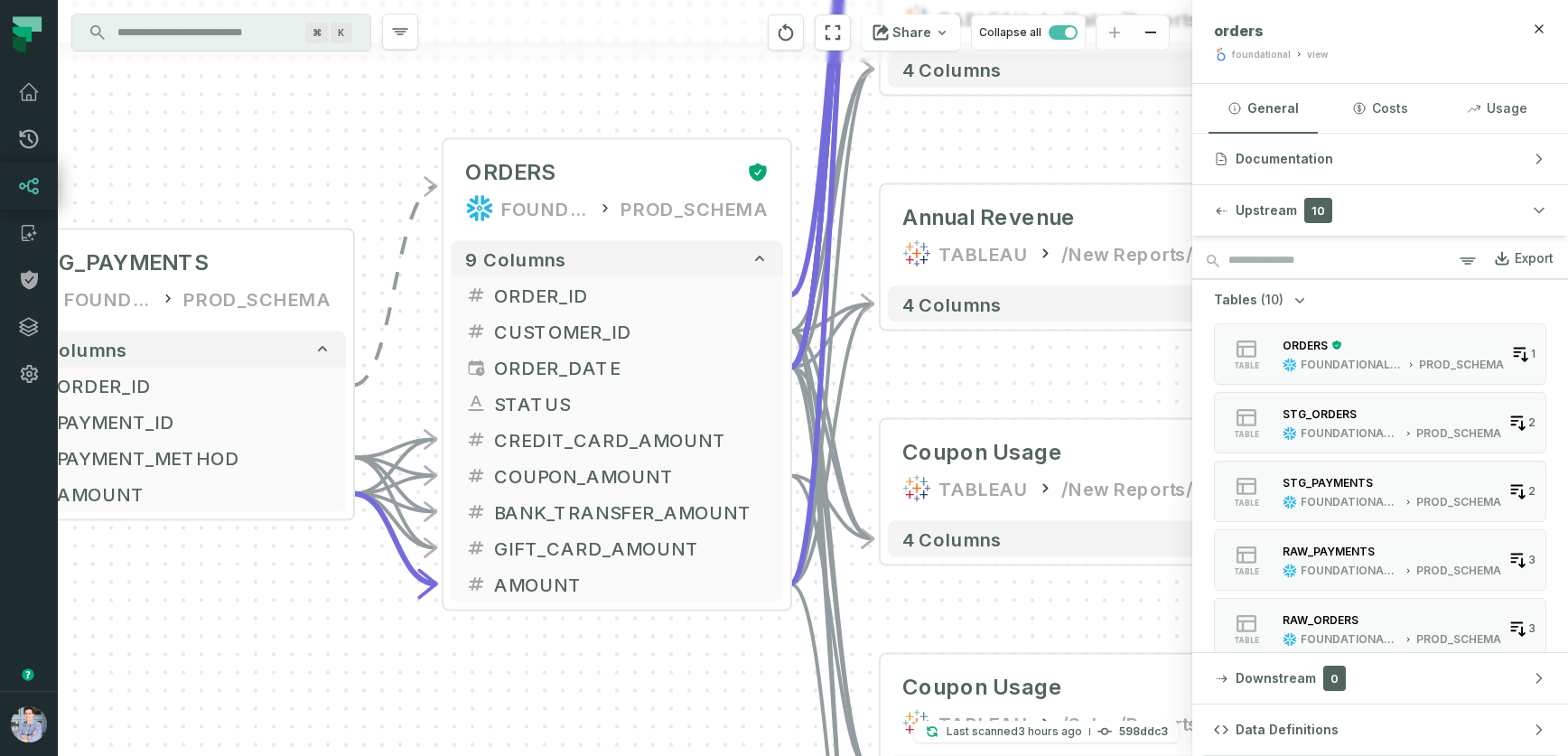
drag, startPoint x: 422, startPoint y: 235, endPoint x: 384, endPoint y: 83, distance: 156.7
click at [384, 83] on div "- orders foundational view - 8 columns + Monthly Revenue TABLEAU /Sales/Reports…" at bounding box center [624, 378] width 1135 height 756
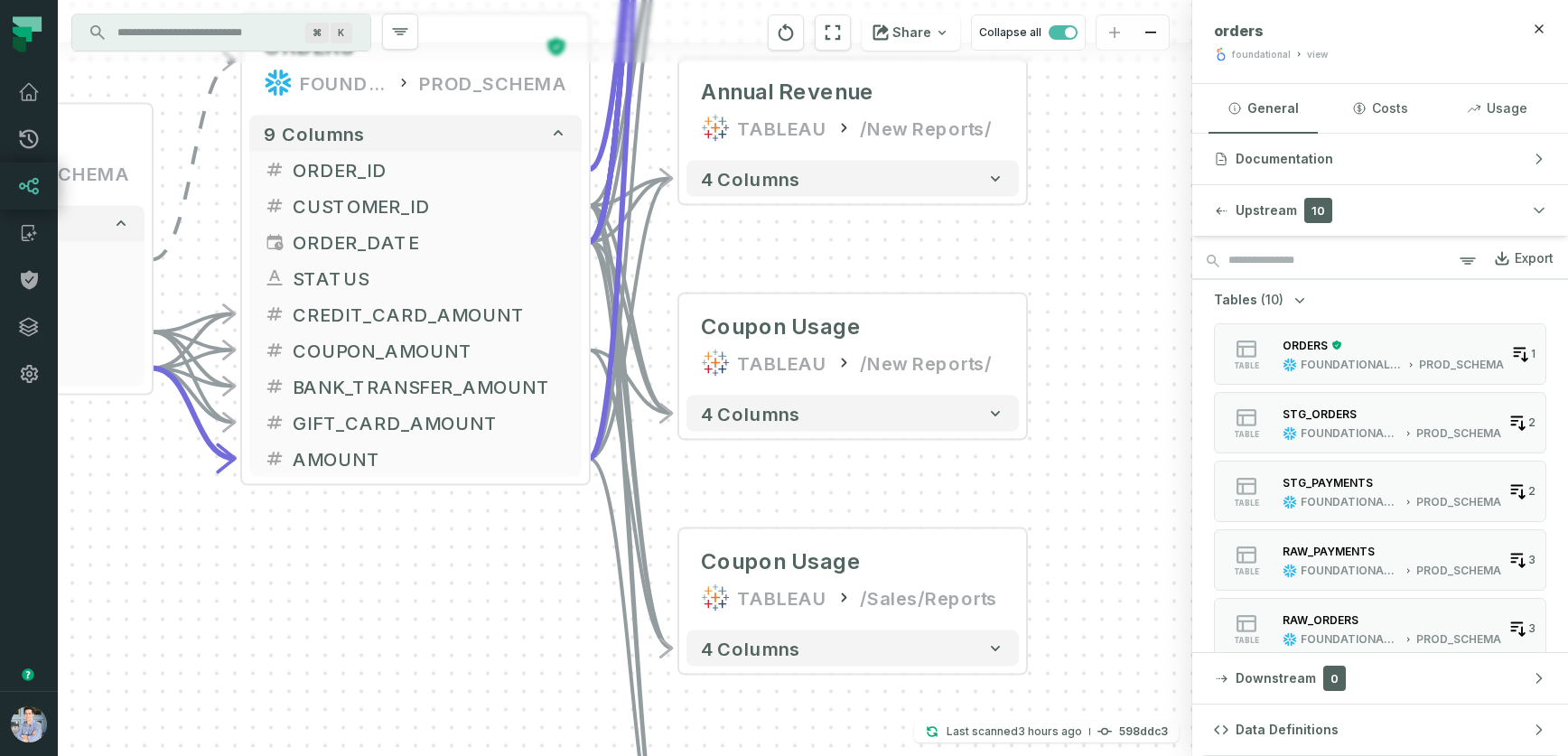
drag, startPoint x: 248, startPoint y: 611, endPoint x: 41, endPoint y: 481, distance: 244.4
click at [41, 481] on body "Pull Requests Dashboard Lineage Catalog Policies Integrations Settings Alon Naf…" at bounding box center [784, 378] width 1568 height 756
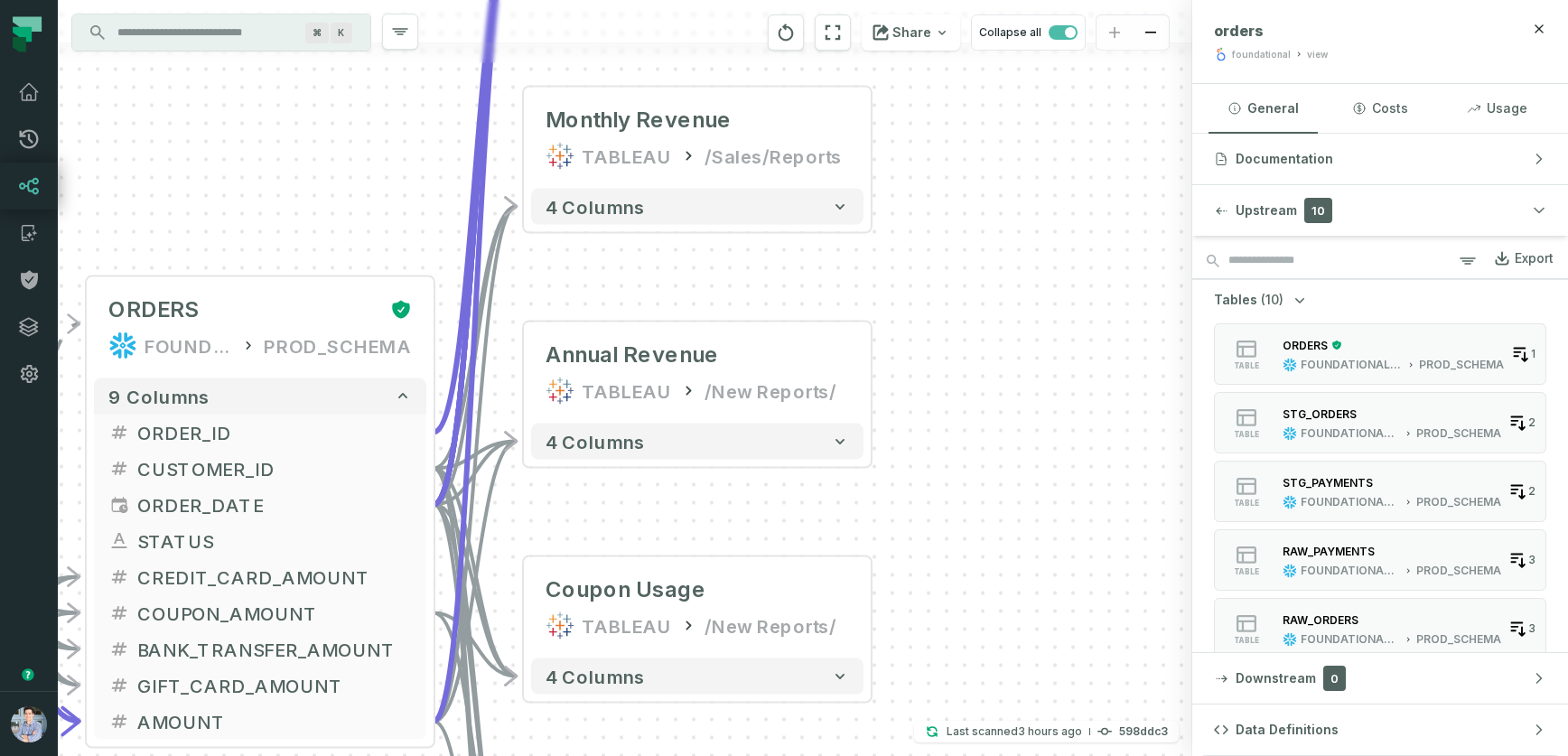
drag, startPoint x: 1077, startPoint y: 280, endPoint x: 901, endPoint y: 602, distance: 367.0
click at [901, 602] on div "- orders foundational view - 8 columns + Monthly Revenue TABLEAU /Sales/Reports…" at bounding box center [624, 378] width 1135 height 756
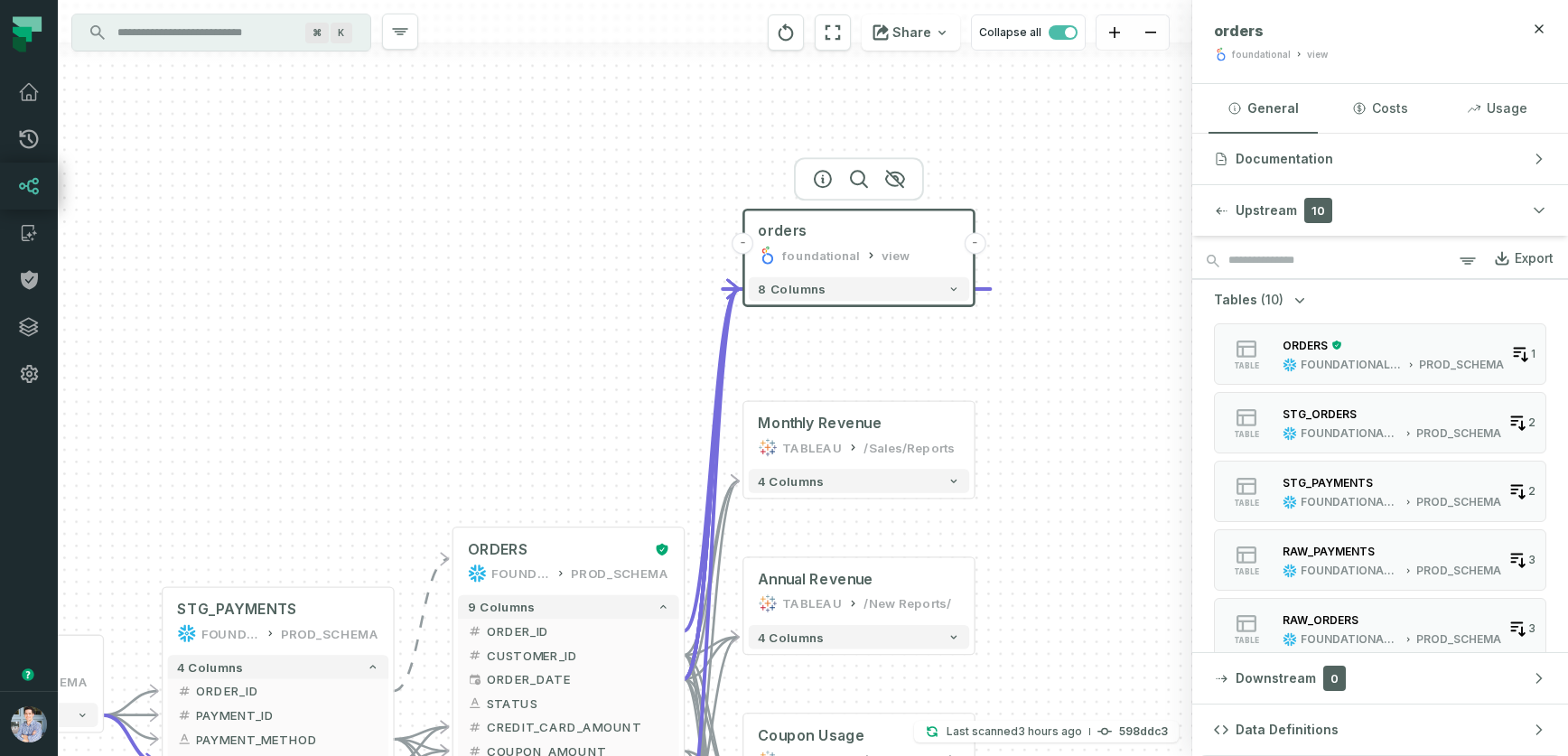
drag, startPoint x: 1018, startPoint y: 568, endPoint x: 1130, endPoint y: 674, distance: 154.2
click at [1130, 674] on div "- orders foundational view - 8 columns + Monthly Revenue TABLEAU /Sales/Reports…" at bounding box center [624, 378] width 1135 height 756
click at [15, 91] on link "Dashboard" at bounding box center [29, 91] width 57 height 47
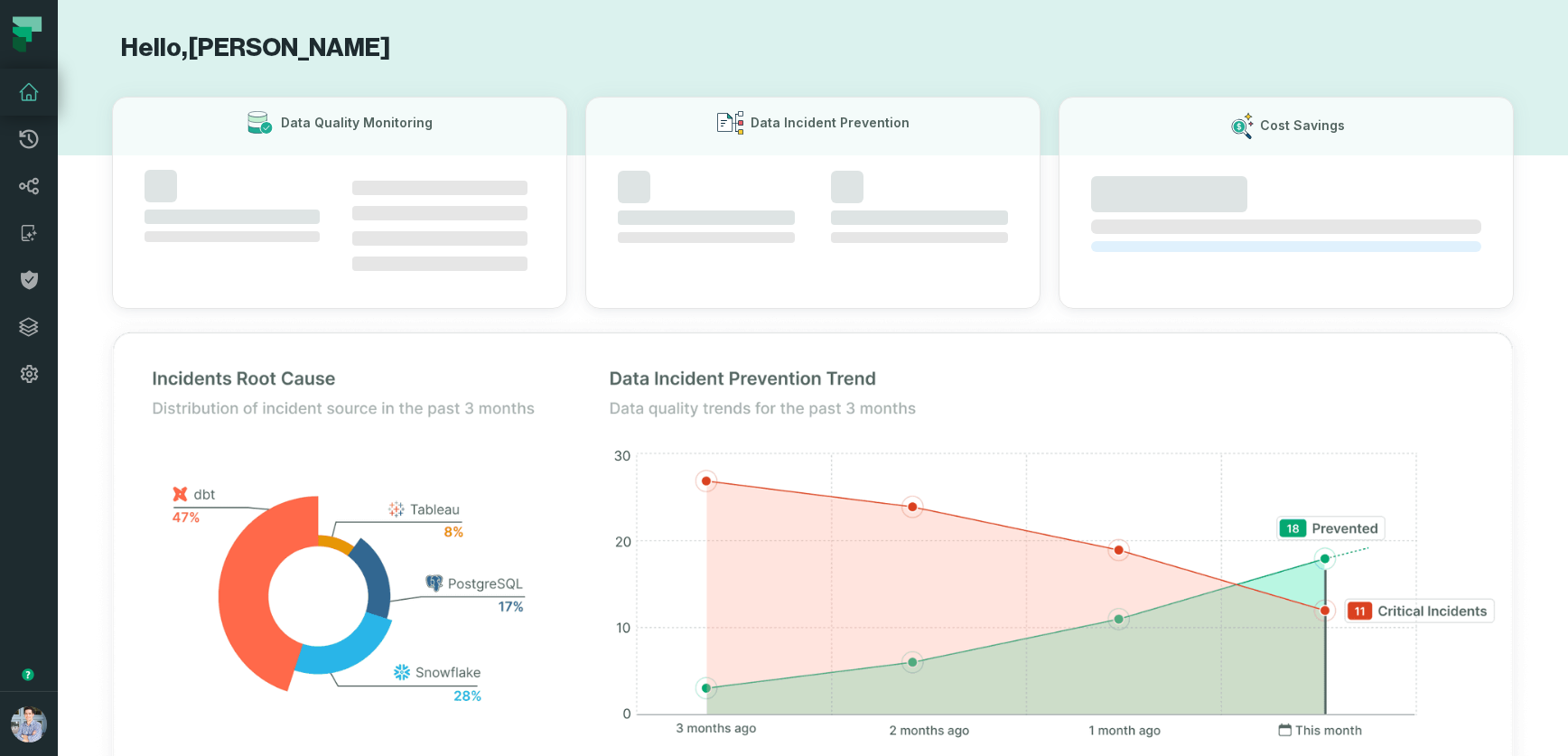
click at [28, 92] on icon at bounding box center [29, 92] width 22 height 22
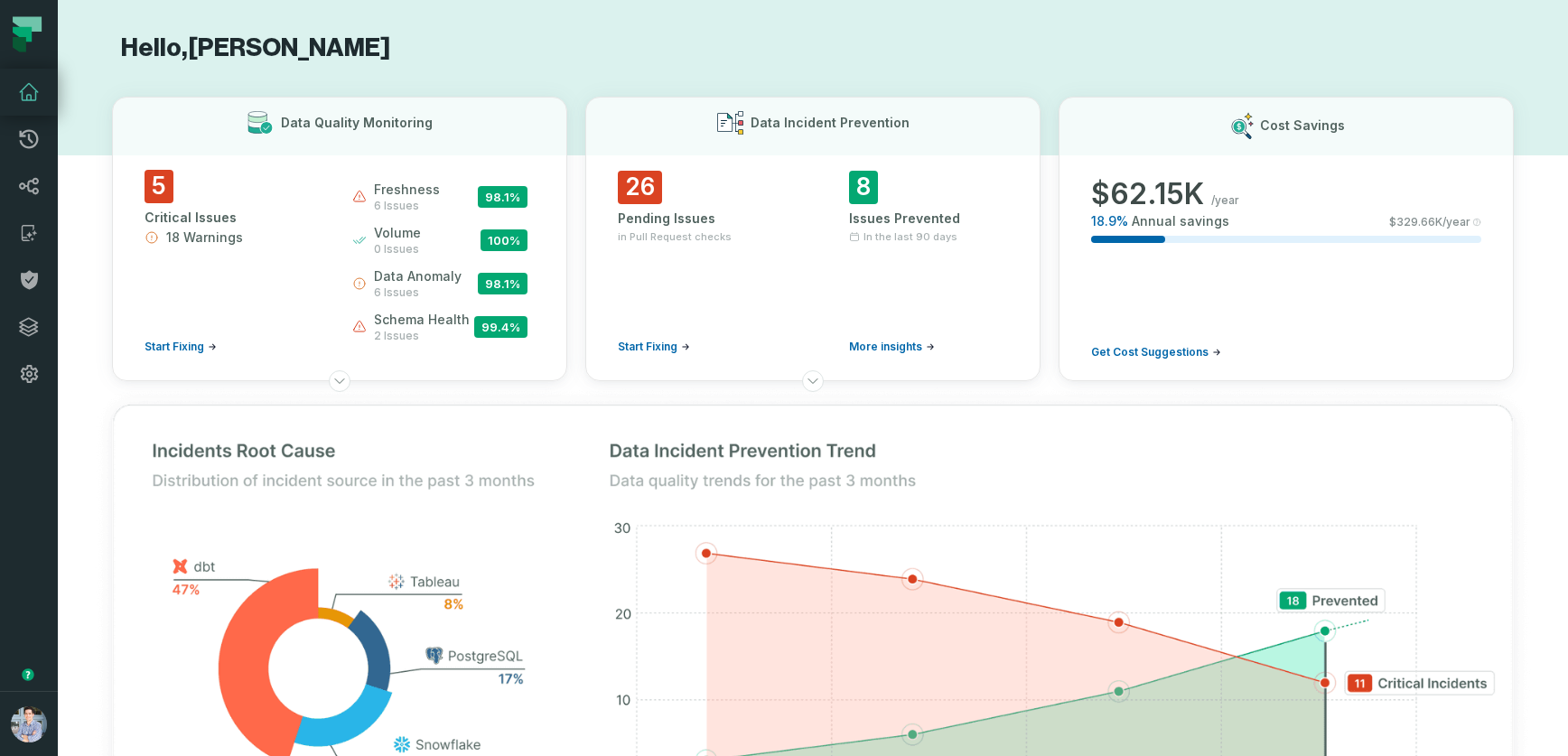
drag, startPoint x: 544, startPoint y: 558, endPoint x: 1517, endPoint y: 30, distance: 1107.0
